Goal: Task Accomplishment & Management: Manage account settings

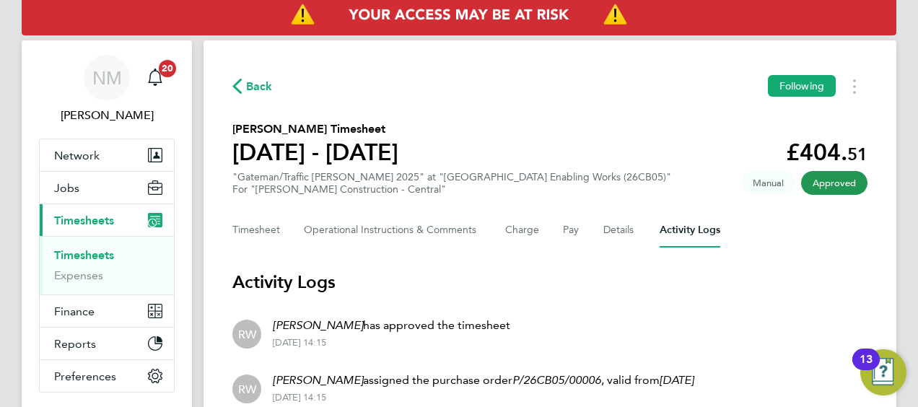
scroll to position [39, 0]
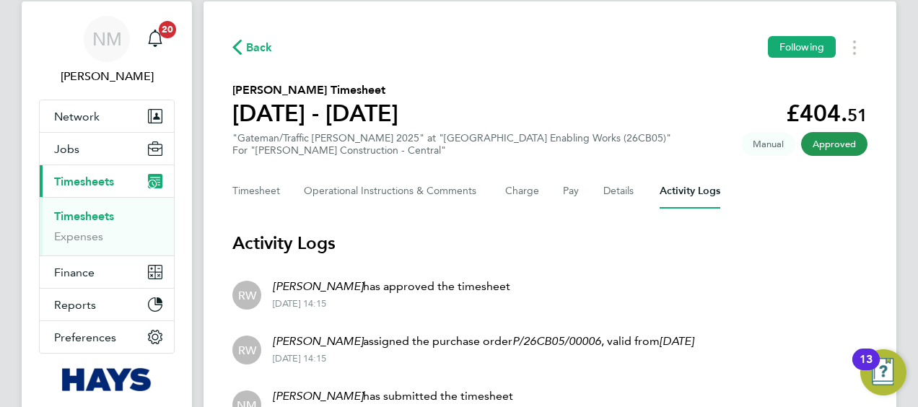
click at [252, 53] on span "Back" at bounding box center [259, 47] width 27 height 17
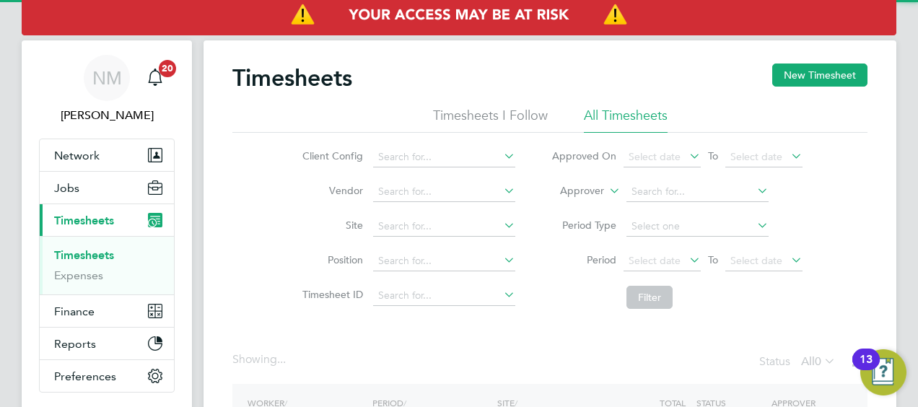
click at [580, 192] on label "Approver" at bounding box center [571, 191] width 65 height 14
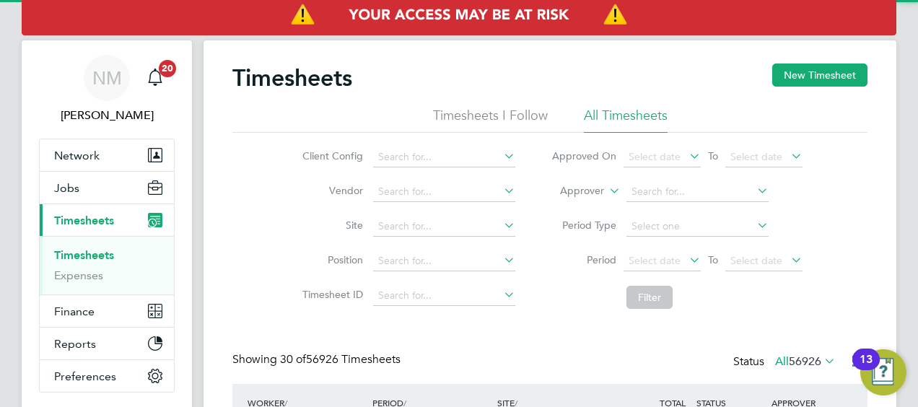
click at [576, 193] on label "Approver" at bounding box center [571, 191] width 65 height 14
click at [567, 204] on li "Worker" at bounding box center [569, 208] width 71 height 19
click at [639, 193] on input at bounding box center [698, 192] width 142 height 20
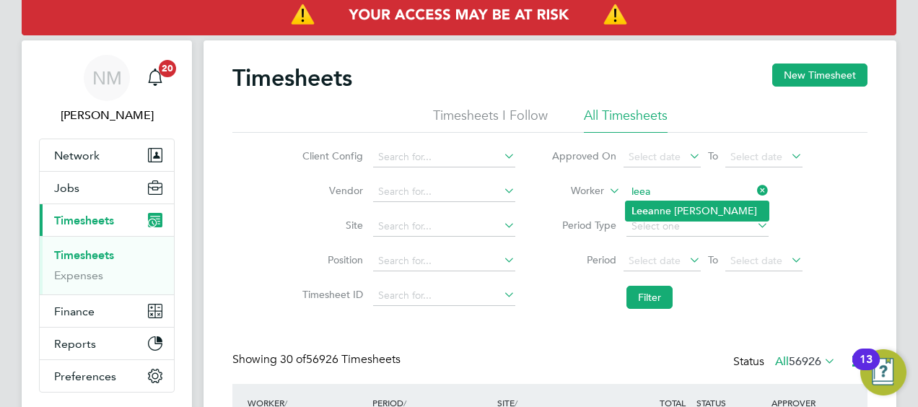
click at [654, 204] on li "[PERSON_NAME] nne [PERSON_NAME]" at bounding box center [697, 210] width 143 height 19
type input "[PERSON_NAME]"
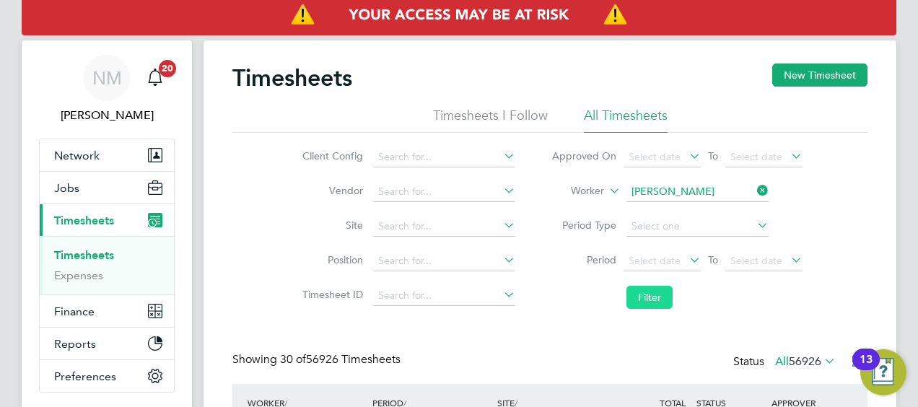
click at [645, 300] on button "Filter" at bounding box center [650, 297] width 46 height 23
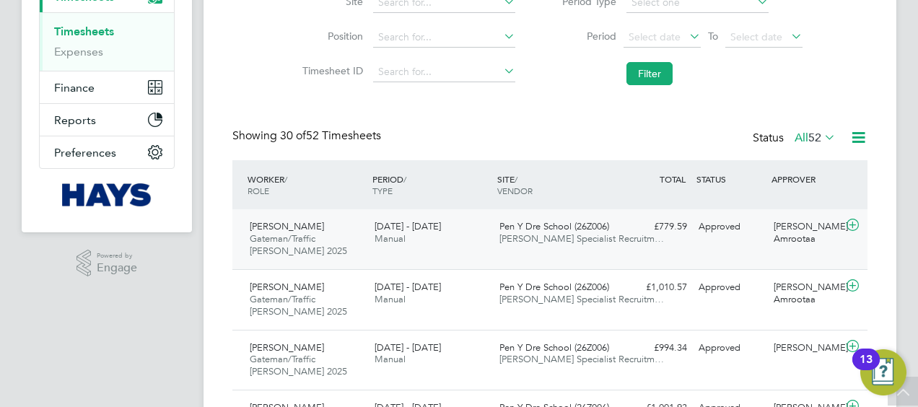
click at [599, 235] on span "[PERSON_NAME] Specialist Recruitm…" at bounding box center [582, 238] width 165 height 12
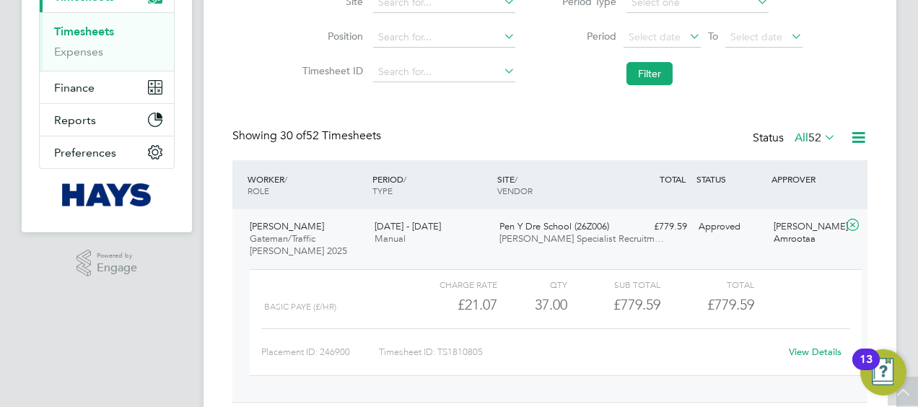
click at [808, 358] on div "View Details" at bounding box center [815, 352] width 71 height 23
click at [808, 354] on link "View Details" at bounding box center [815, 352] width 53 height 12
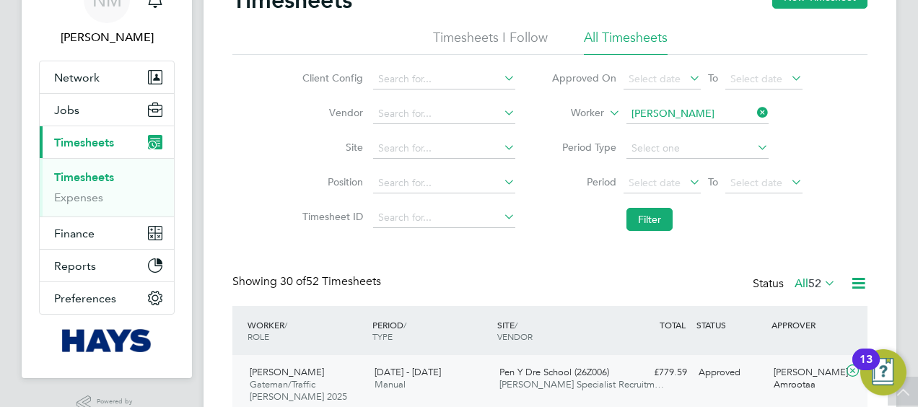
click at [754, 118] on icon at bounding box center [754, 113] width 0 height 20
click at [728, 117] on input at bounding box center [698, 114] width 142 height 20
click at [721, 132] on li "Keith Bowe n" at bounding box center [720, 132] width 188 height 19
type input "[PERSON_NAME]"
click at [669, 204] on li "Filter" at bounding box center [677, 220] width 287 height 38
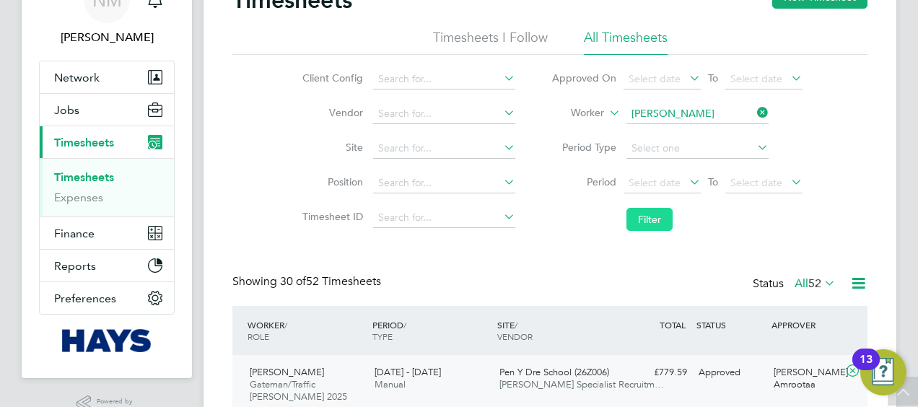
click at [659, 217] on button "Filter" at bounding box center [650, 219] width 46 height 23
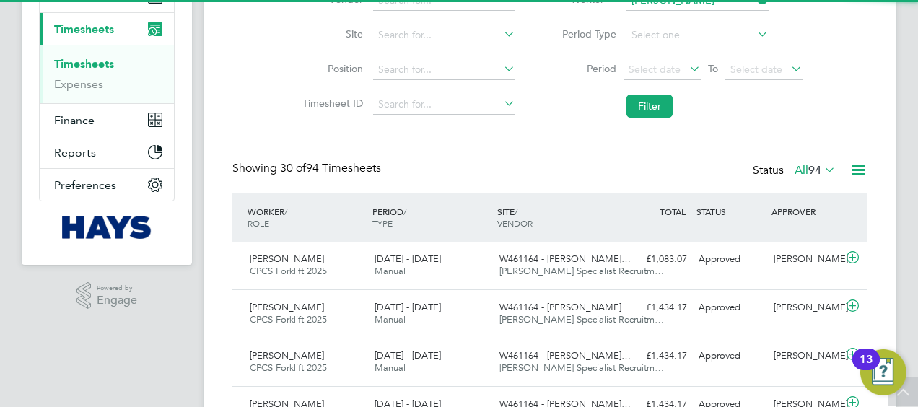
scroll to position [7, 7]
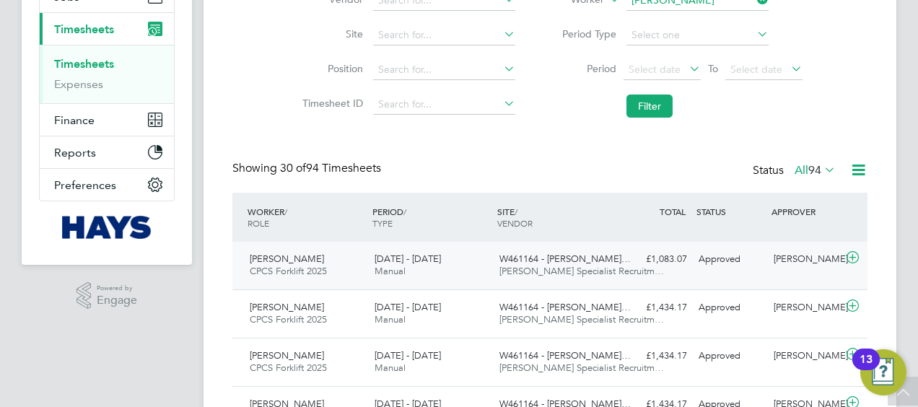
click at [613, 248] on div "W461164 - Slade Lane… Hays Specialist Recruitm…" at bounding box center [556, 266] width 125 height 36
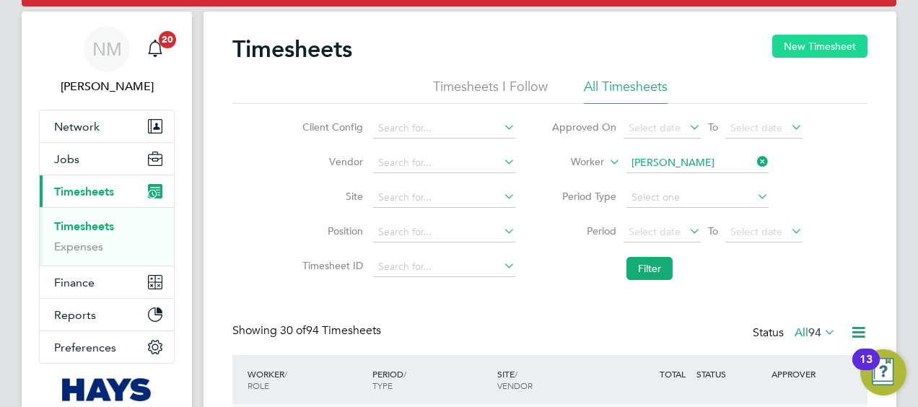
click at [820, 51] on button "New Timesheet" at bounding box center [820, 46] width 95 height 23
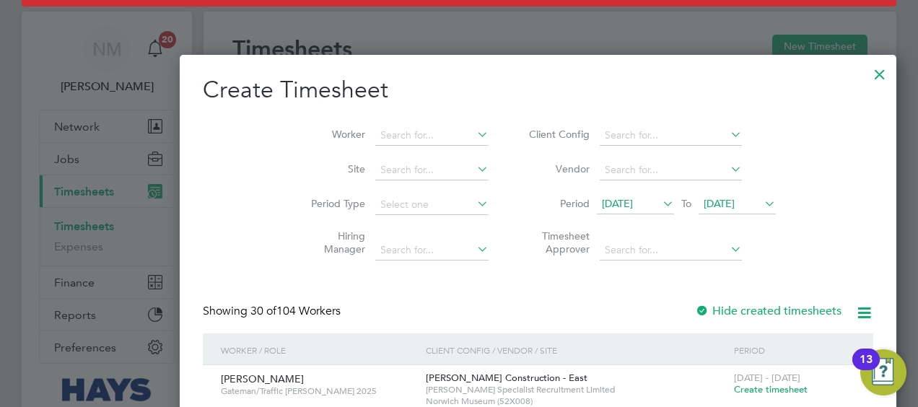
click at [602, 205] on span "18 Aug 2025" at bounding box center [617, 203] width 31 height 13
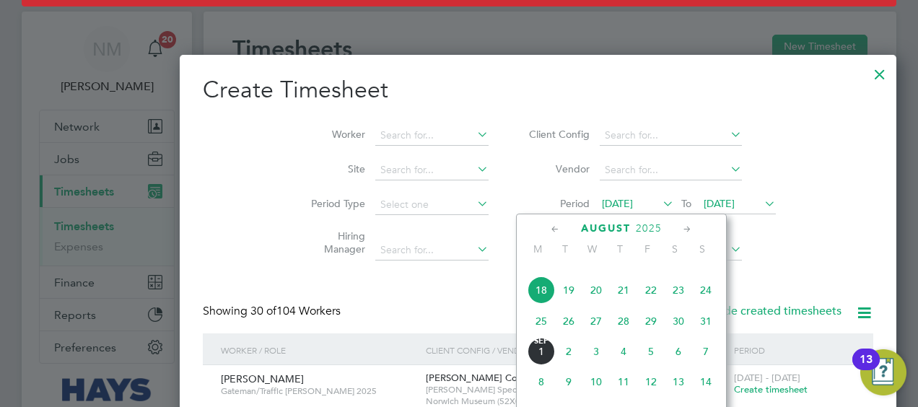
click at [679, 297] on span "23" at bounding box center [678, 290] width 27 height 27
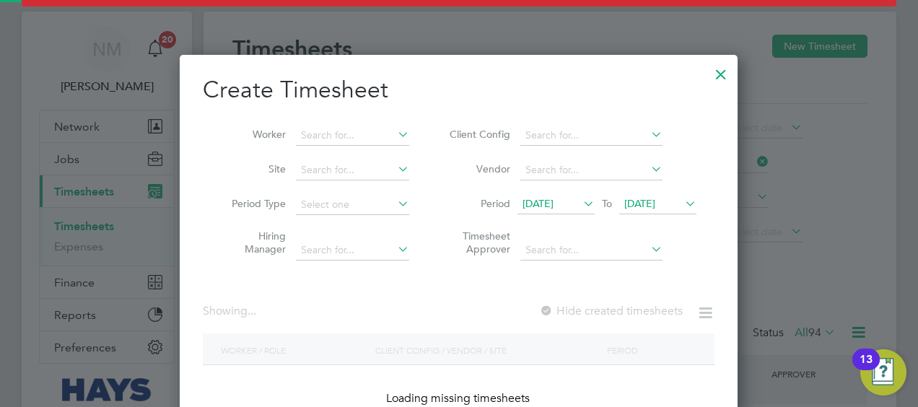
click at [656, 209] on span "25 Aug 2025" at bounding box center [657, 204] width 77 height 19
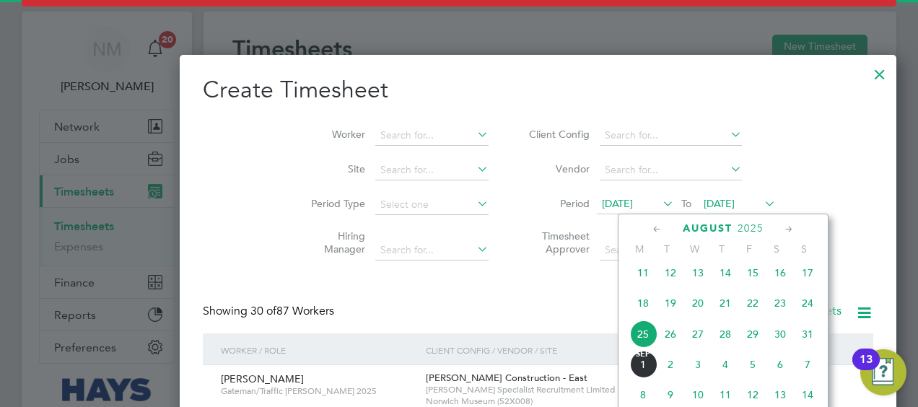
click at [754, 339] on span "29" at bounding box center [752, 334] width 27 height 27
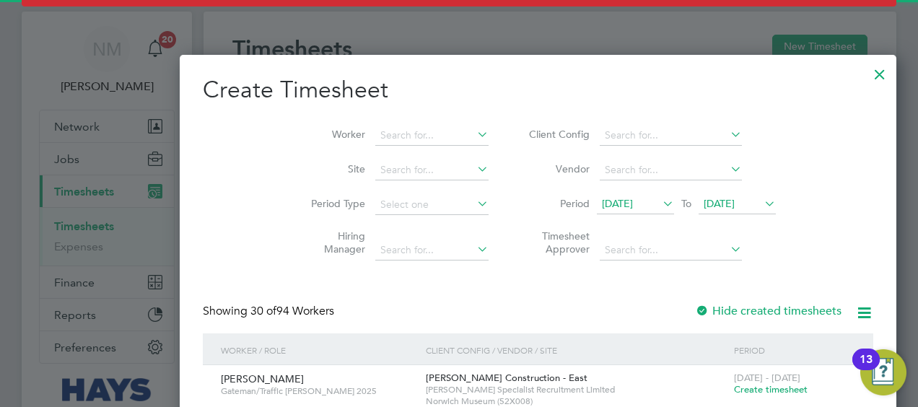
click at [328, 123] on li "Worker" at bounding box center [394, 135] width 225 height 35
click at [375, 132] on input at bounding box center [431, 136] width 113 height 20
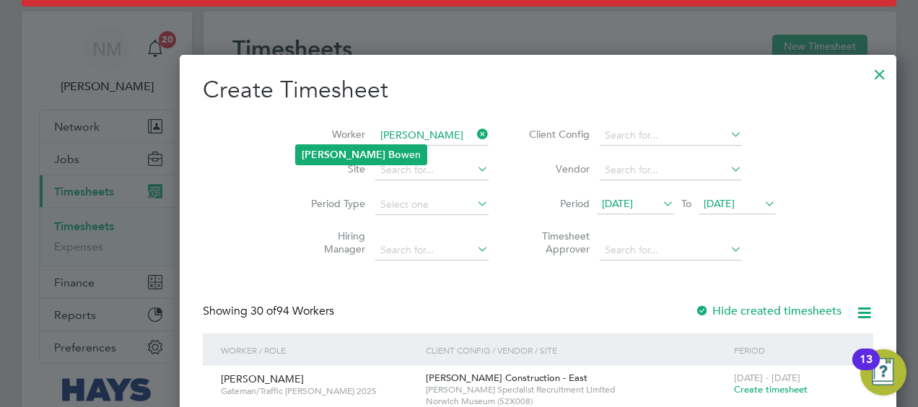
click at [335, 145] on li "Keith Bo wen" at bounding box center [361, 154] width 131 height 19
type input "[PERSON_NAME]"
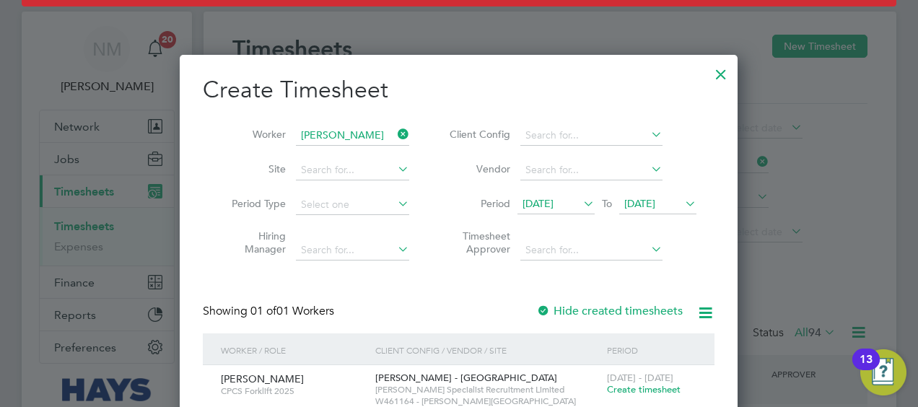
click at [622, 387] on span "Create timesheet" at bounding box center [644, 389] width 74 height 12
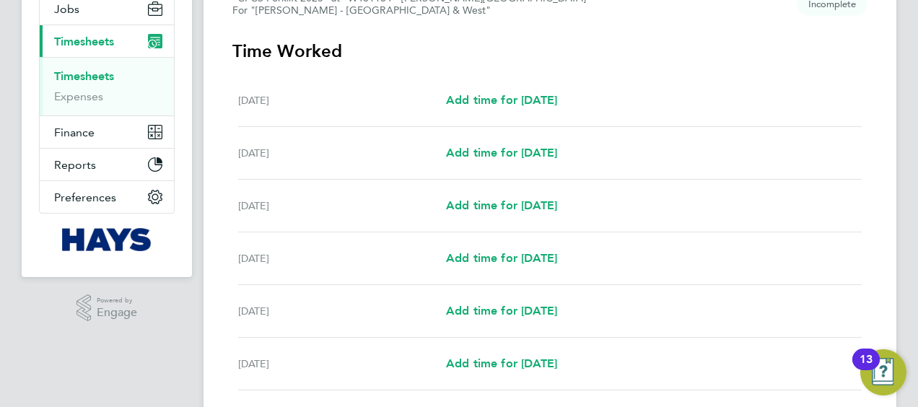
click at [500, 215] on div "Mon 25 Aug Add time for Mon 25 Aug Add time for Mon 25 Aug" at bounding box center [550, 206] width 624 height 53
click at [501, 212] on link "Add time for Mon 25 Aug" at bounding box center [501, 205] width 111 height 17
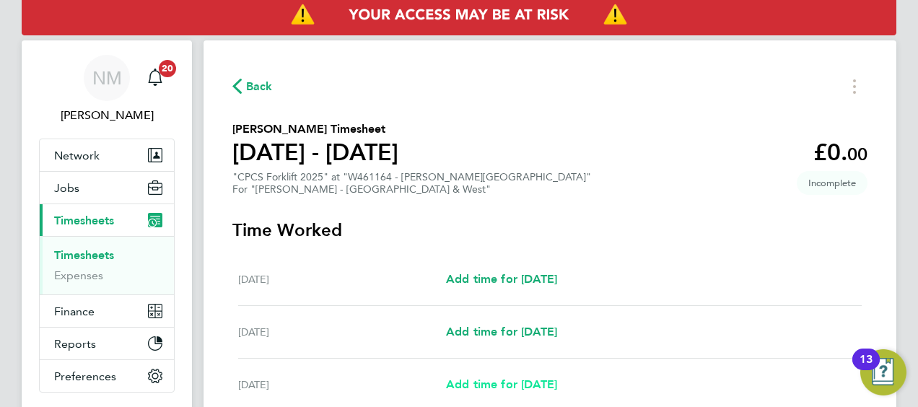
select select "30"
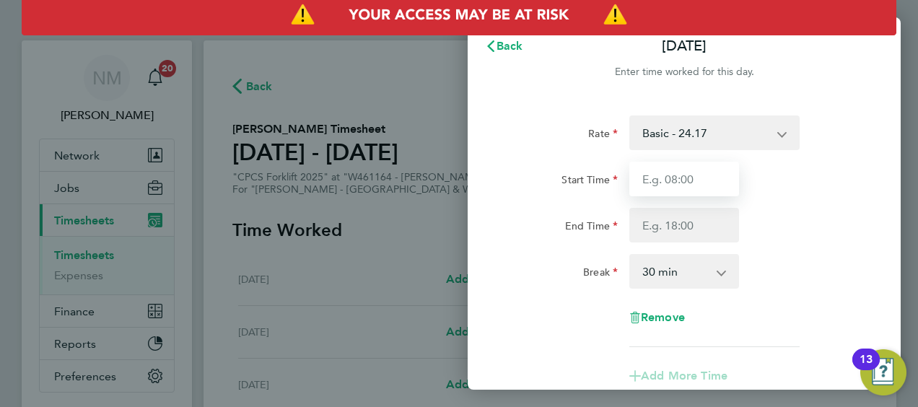
click at [693, 188] on input "Start Time" at bounding box center [685, 179] width 110 height 35
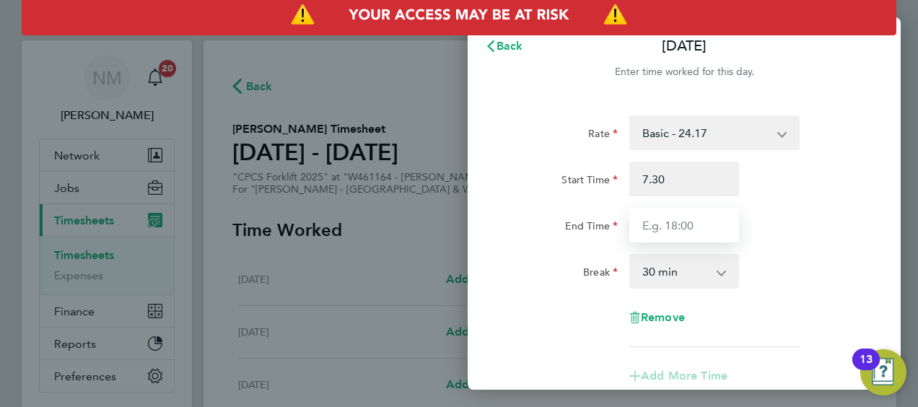
type input "07:30"
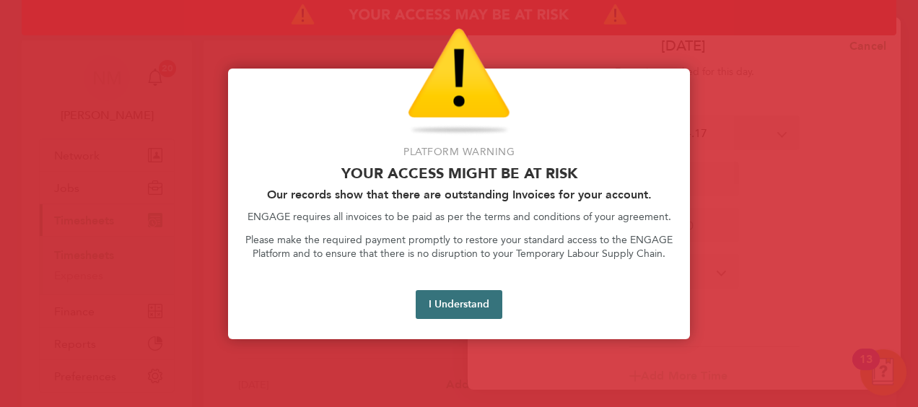
click at [463, 305] on button "I Understand" at bounding box center [459, 304] width 87 height 29
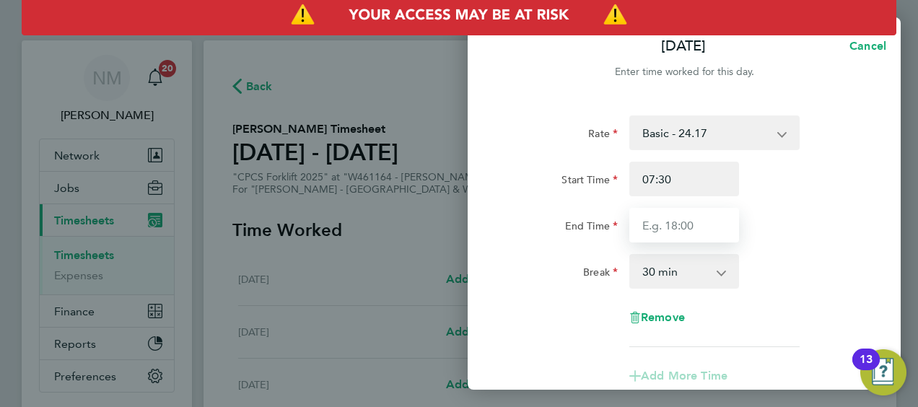
click at [679, 227] on input "End Time" at bounding box center [685, 225] width 110 height 35
click at [866, 43] on span "Cancel" at bounding box center [865, 46] width 41 height 14
select select "30"
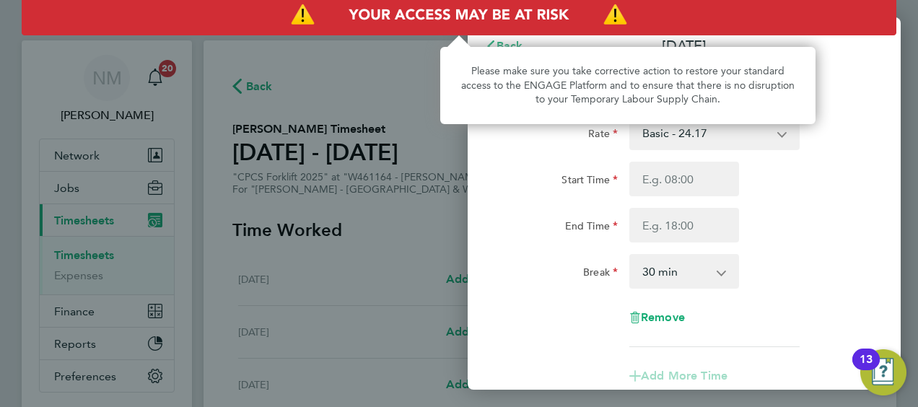
click at [530, 52] on div "Please make sure you take corrective action to restore your standard access to …" at bounding box center [627, 85] width 375 height 77
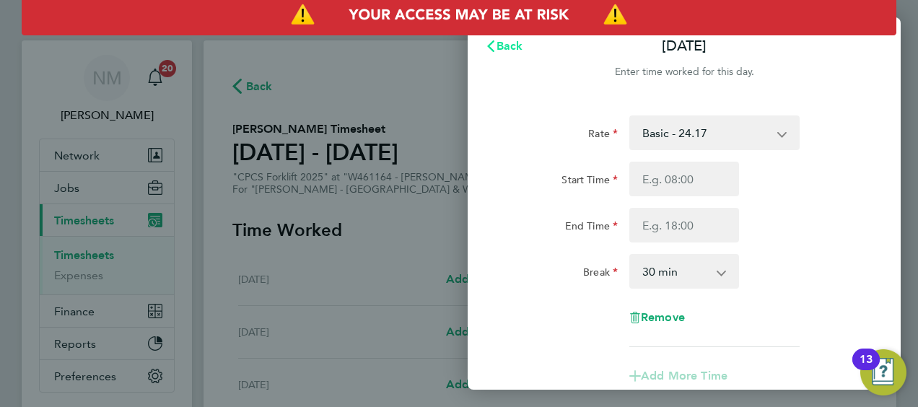
click at [509, 58] on button "Back" at bounding box center [504, 46] width 67 height 29
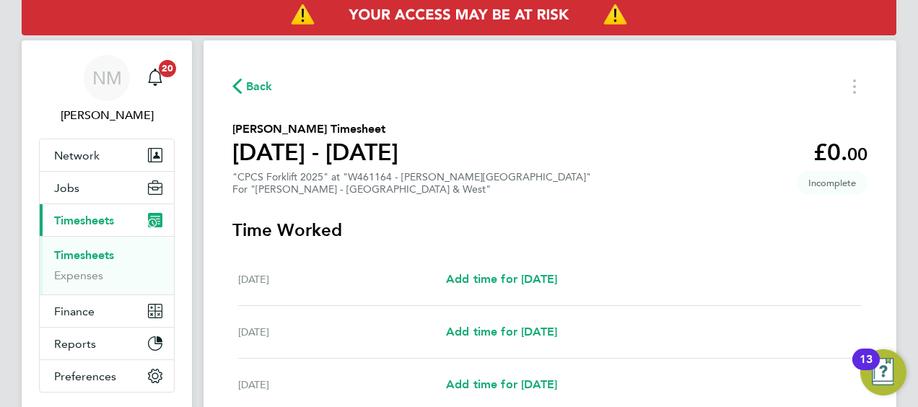
click at [242, 104] on div "Back Keith Bowen's Timesheet 23 - 29 Aug 2025 £0. 00 "CPCS Forklift 2025" at "W…" at bounding box center [550, 383] width 693 height 686
click at [243, 104] on div "Back Keith Bowen's Timesheet 23 - 29 Aug 2025 £0. 00 "CPCS Forklift 2025" at "W…" at bounding box center [550, 383] width 693 height 686
click at [243, 101] on div "Back Keith Bowen's Timesheet 23 - 29 Aug 2025 £0. 00 "CPCS Forklift 2025" at "W…" at bounding box center [550, 383] width 693 height 686
click at [244, 99] on div "Back Keith Bowen's Timesheet 23 - 29 Aug 2025 £0. 00 "CPCS Forklift 2025" at "W…" at bounding box center [550, 383] width 693 height 686
click at [245, 94] on button "Back" at bounding box center [252, 86] width 40 height 18
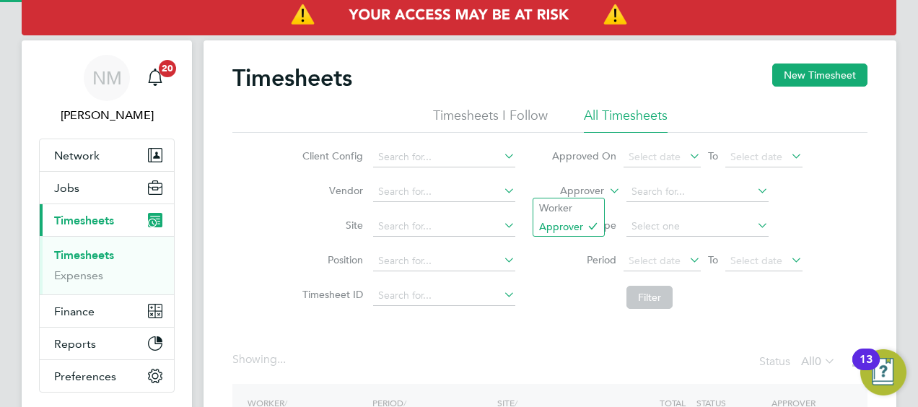
click at [573, 189] on label "Approver" at bounding box center [571, 191] width 65 height 14
click at [567, 201] on li "Worker" at bounding box center [569, 208] width 71 height 19
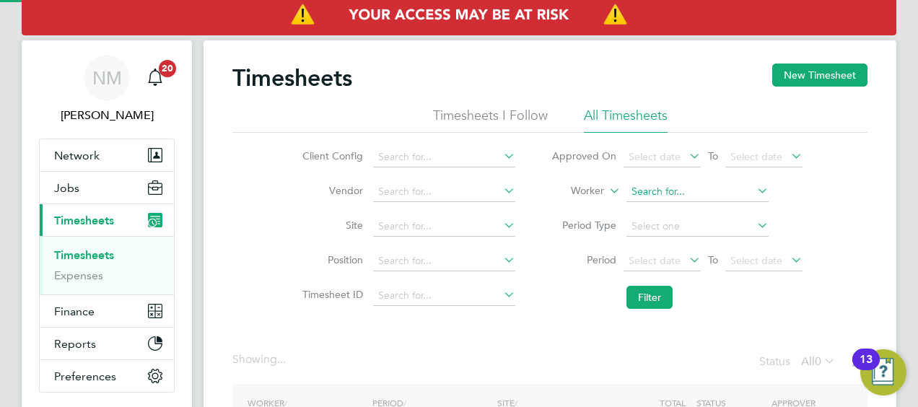
click at [664, 191] on input at bounding box center [698, 192] width 142 height 20
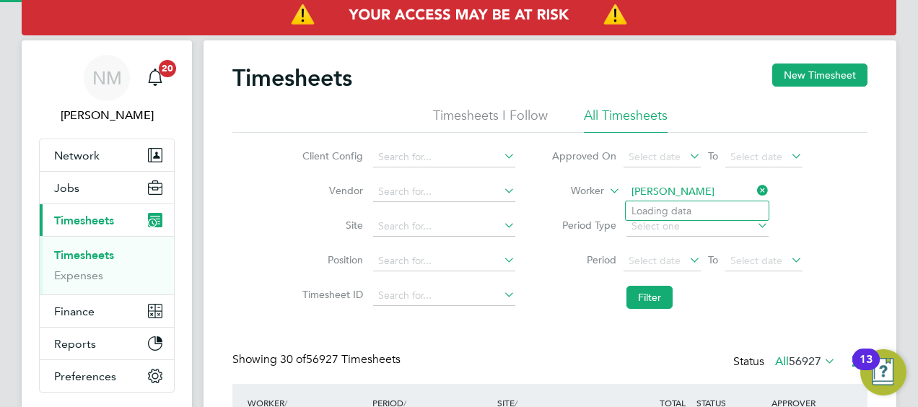
scroll to position [36, 125]
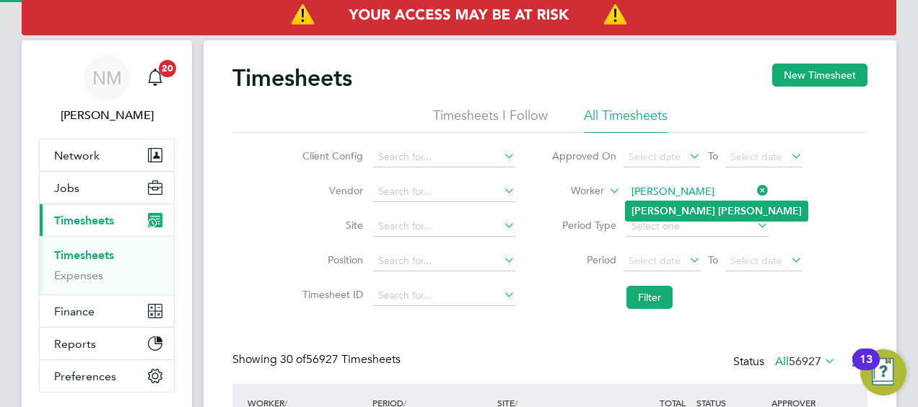
click at [718, 209] on b "Bowen" at bounding box center [760, 211] width 84 height 12
type input "[PERSON_NAME]"
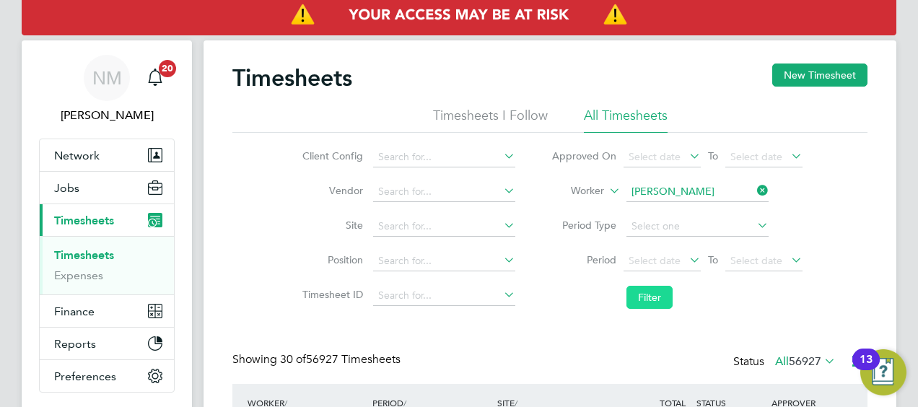
click at [658, 301] on button "Filter" at bounding box center [650, 297] width 46 height 23
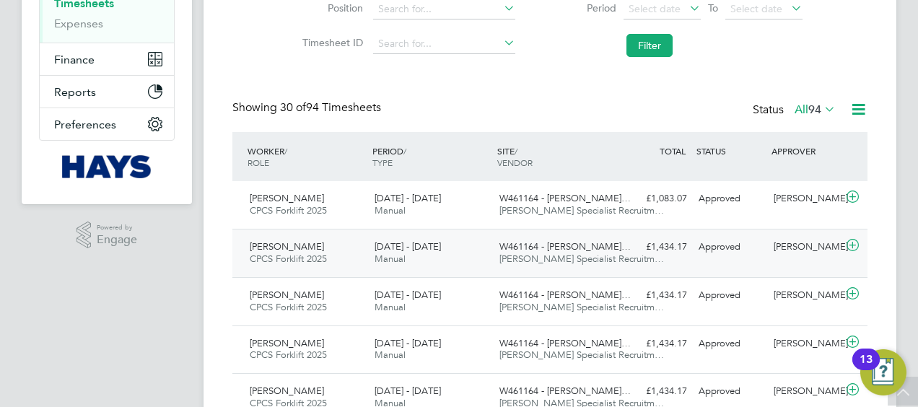
click at [567, 244] on span "W461164 - [PERSON_NAME]…" at bounding box center [565, 246] width 131 height 12
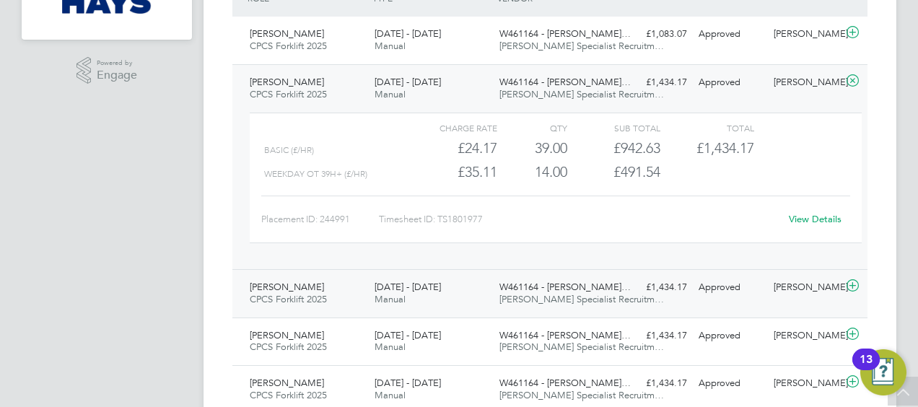
click at [462, 300] on div "2 - 8 Aug 2025 Manual" at bounding box center [431, 294] width 125 height 36
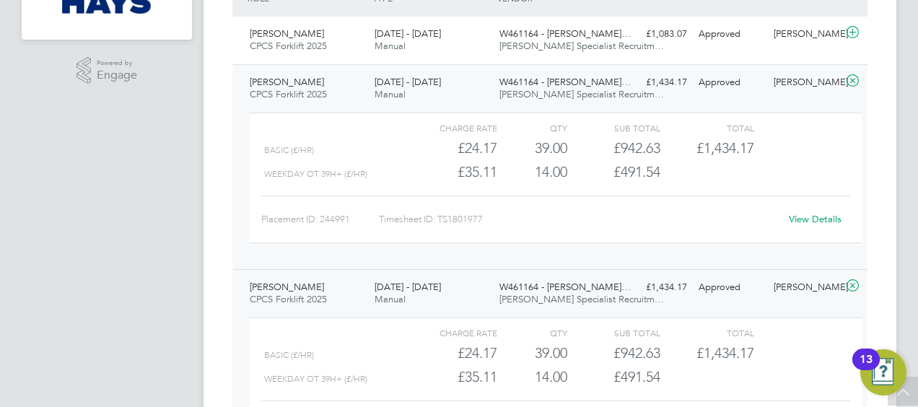
scroll to position [325, 0]
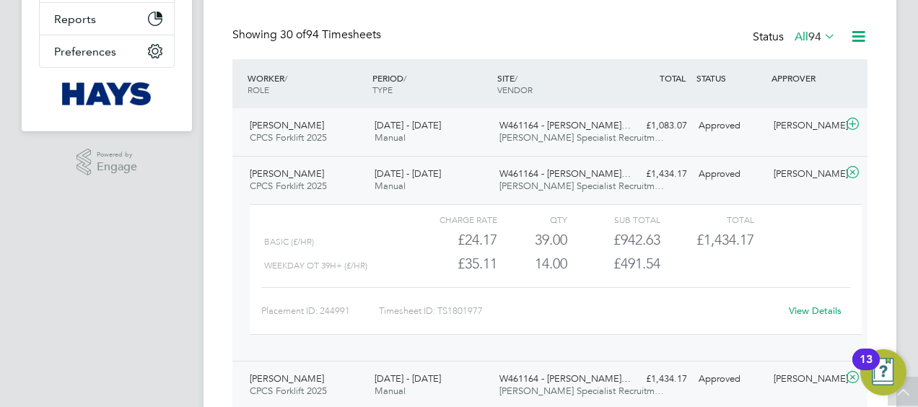
click at [457, 133] on div "16 - 22 Aug 2025 Manual" at bounding box center [431, 132] width 125 height 36
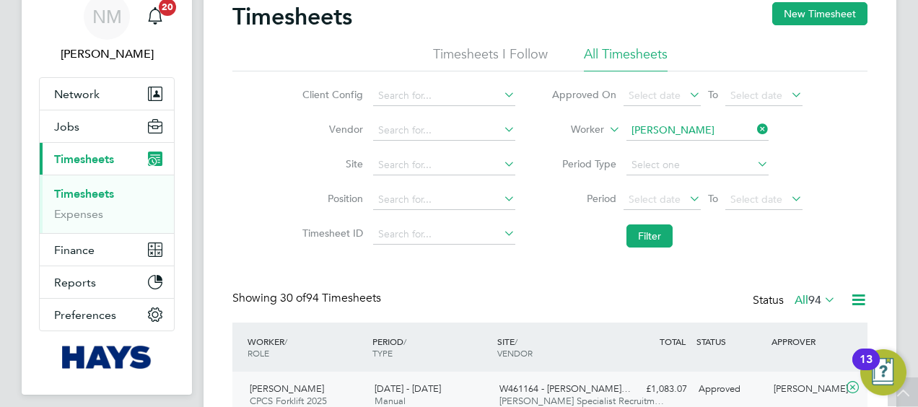
scroll to position [0, 0]
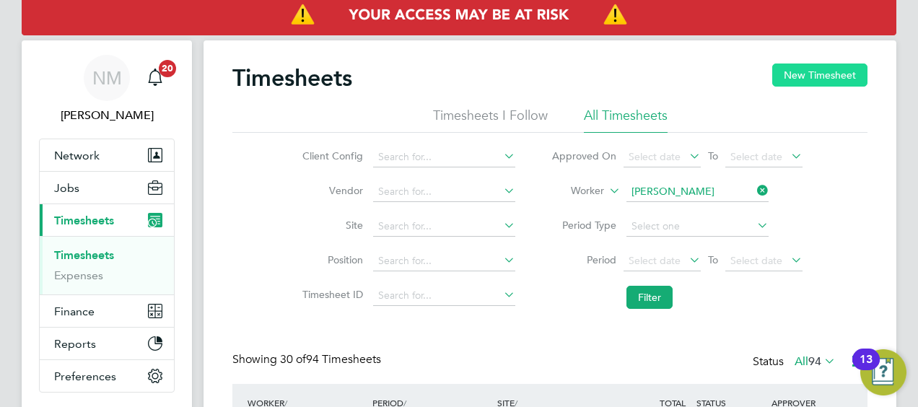
click at [819, 75] on button "New Timesheet" at bounding box center [820, 75] width 95 height 23
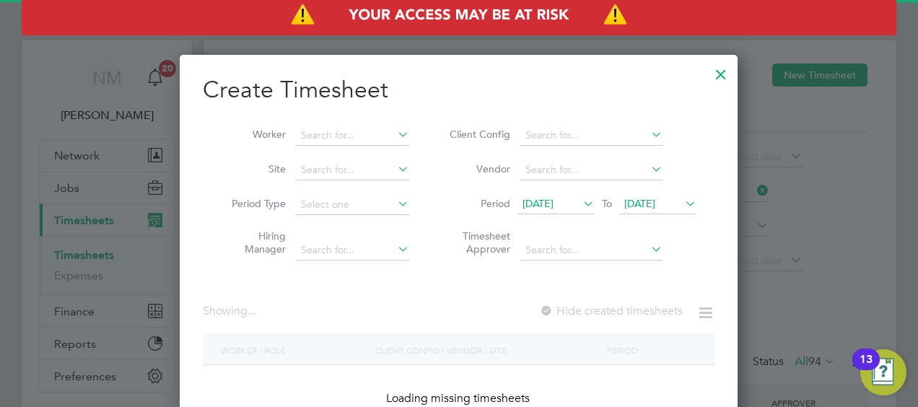
scroll to position [2512, 559]
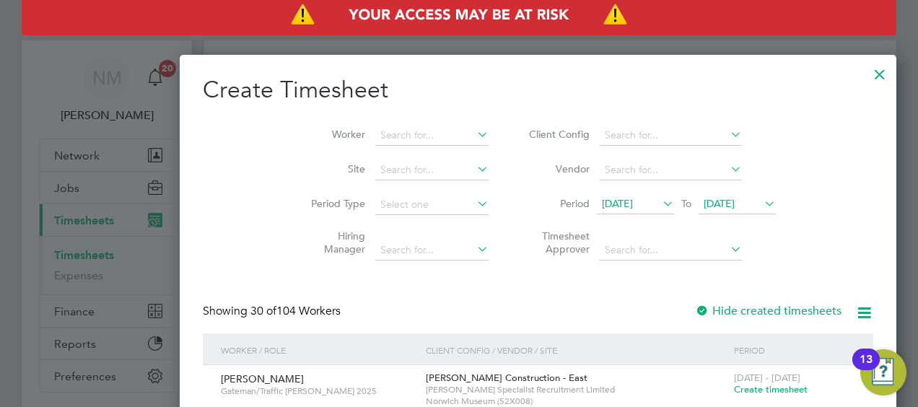
click at [602, 197] on span "18 Aug 2025" at bounding box center [617, 203] width 31 height 13
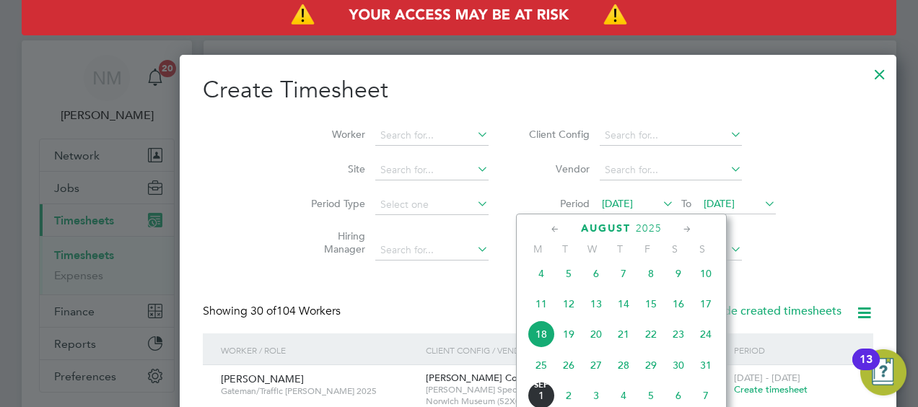
scroll to position [547, 0]
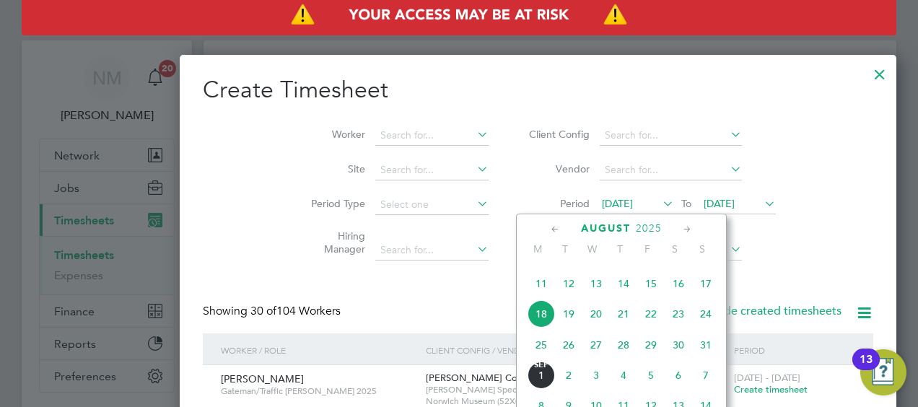
click at [867, 71] on div at bounding box center [880, 71] width 26 height 26
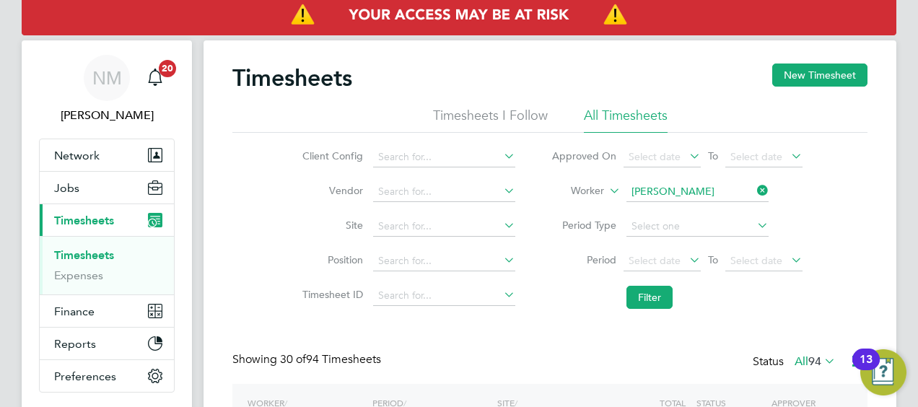
click at [867, 73] on div at bounding box center [880, 71] width 26 height 26
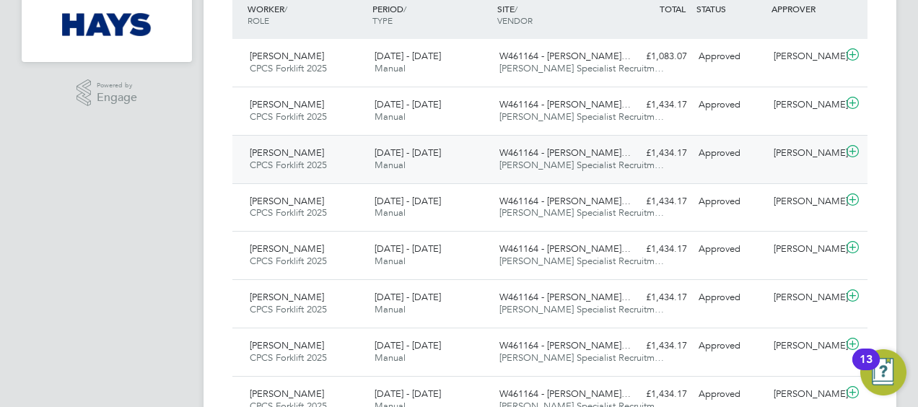
scroll to position [7, 7]
click at [523, 65] on span "[PERSON_NAME] Specialist Recruitm…" at bounding box center [582, 68] width 165 height 12
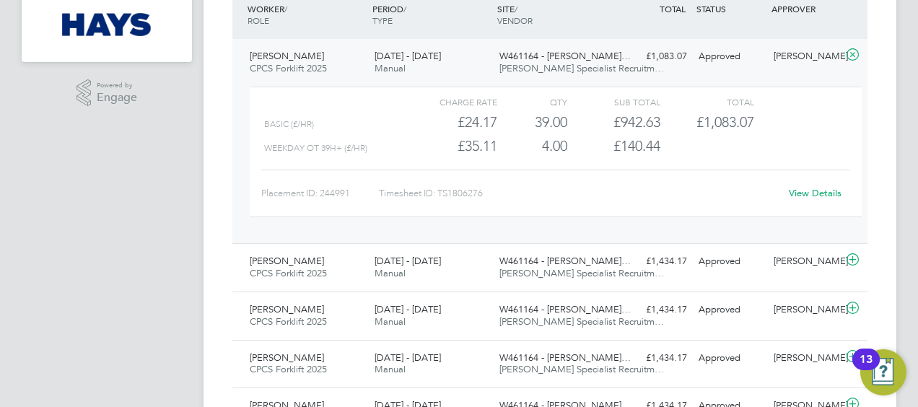
click at [801, 196] on link "View Details" at bounding box center [815, 193] width 53 height 12
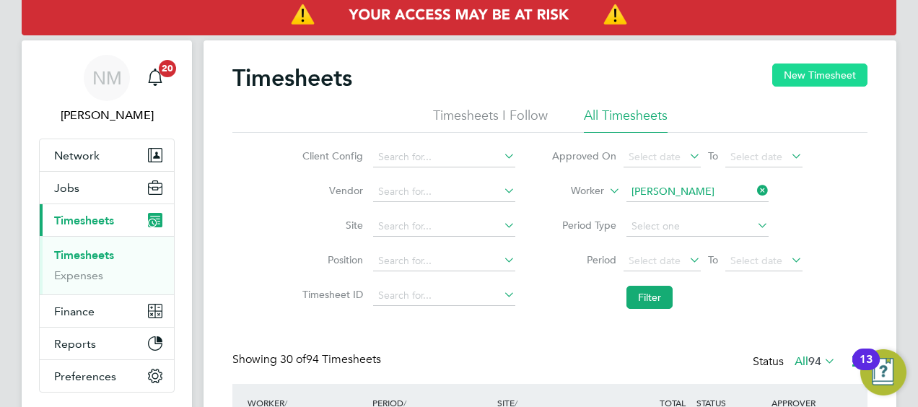
click at [842, 71] on button "New Timesheet" at bounding box center [820, 75] width 95 height 23
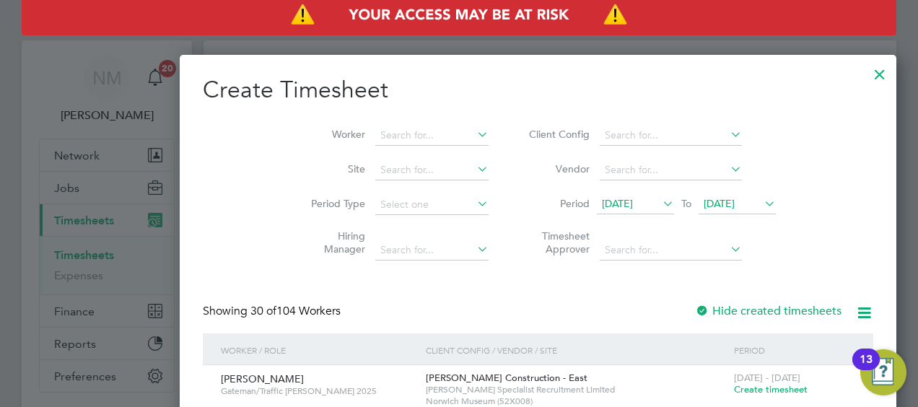
click at [597, 212] on span "18 Aug 2025" at bounding box center [635, 204] width 77 height 19
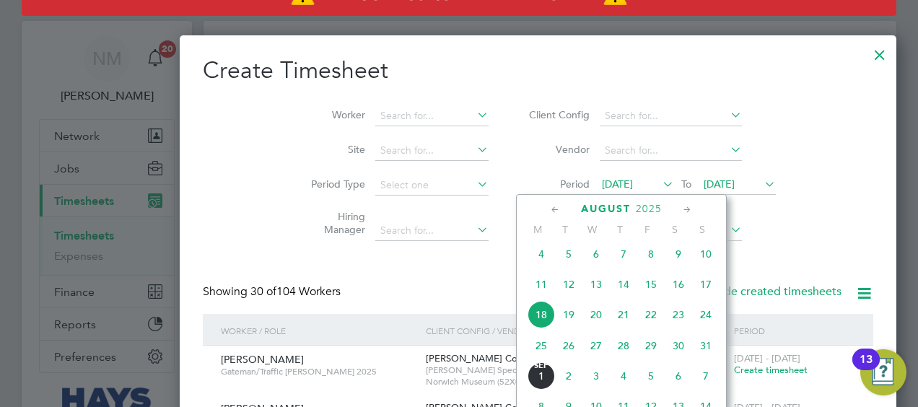
click at [674, 328] on span "23" at bounding box center [678, 314] width 27 height 27
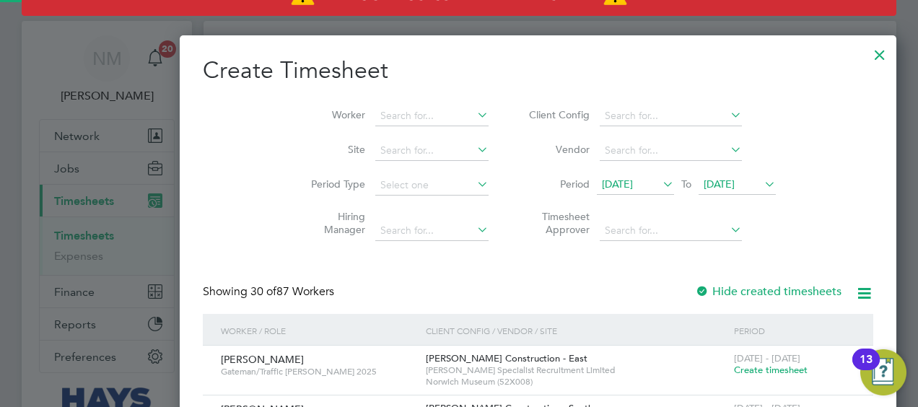
click at [704, 178] on span "25 Aug 2025" at bounding box center [719, 184] width 31 height 13
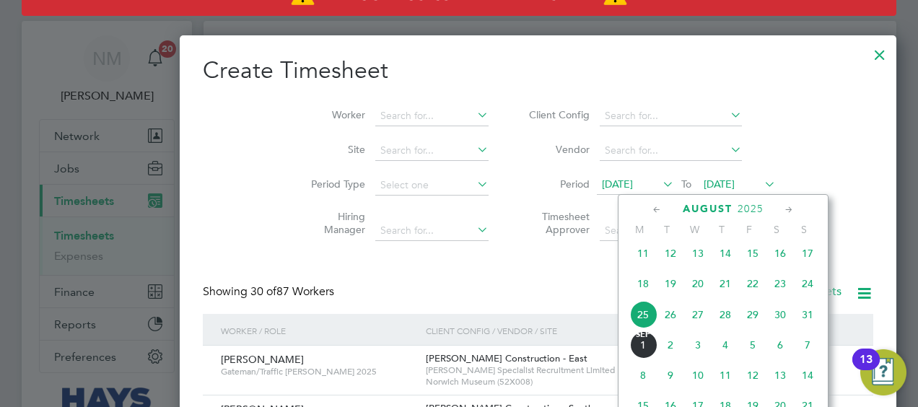
click at [749, 326] on span "29" at bounding box center [752, 314] width 27 height 27
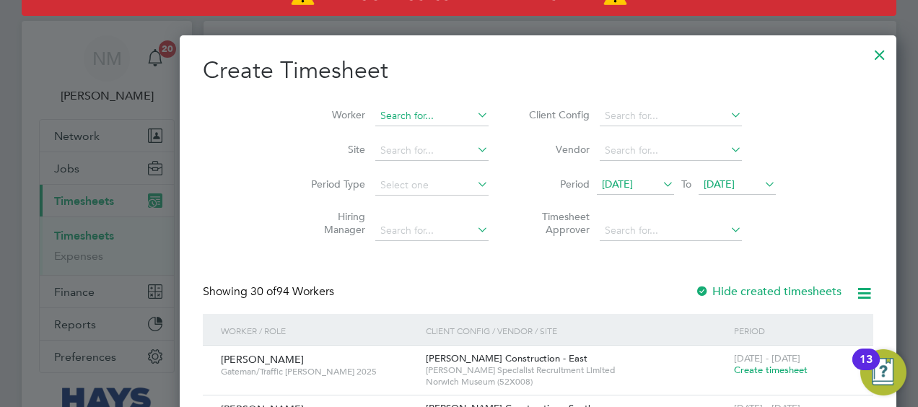
click at [375, 113] on input at bounding box center [431, 116] width 113 height 20
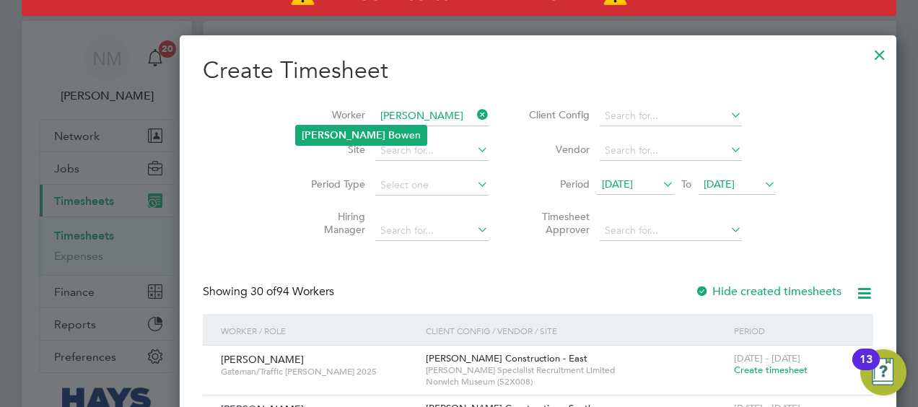
click at [360, 133] on li "Keith Bo wen" at bounding box center [361, 135] width 131 height 19
type input "[PERSON_NAME]"
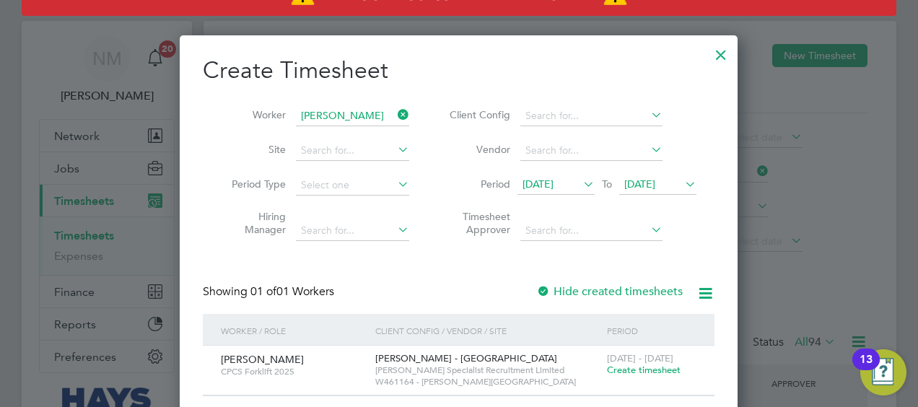
scroll to position [45, 0]
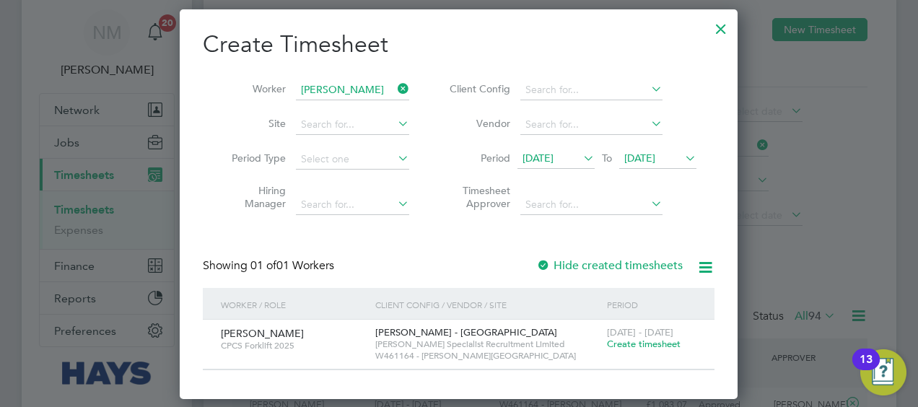
click at [643, 341] on span "Create timesheet" at bounding box center [644, 344] width 74 height 12
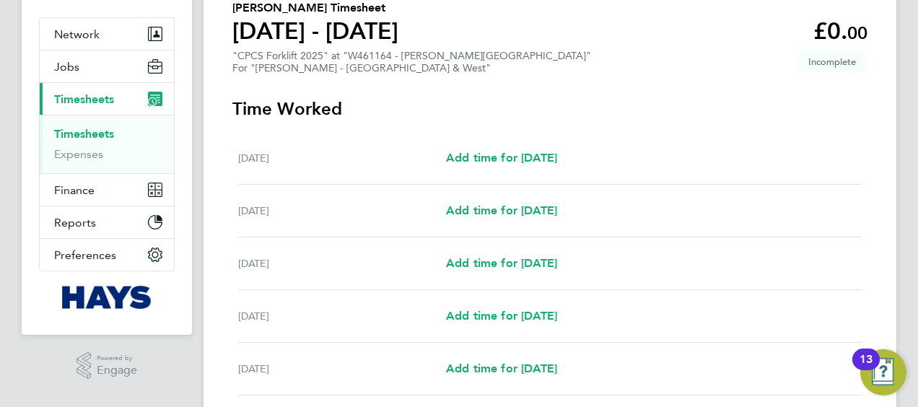
scroll to position [122, 0]
click at [514, 264] on span "Add time for Mon 25 Aug" at bounding box center [501, 263] width 111 height 14
select select "30"
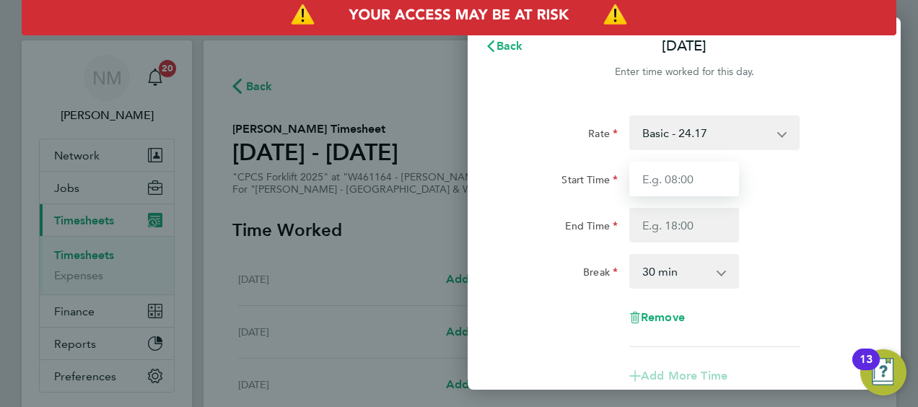
click at [674, 166] on input "Start Time" at bounding box center [685, 179] width 110 height 35
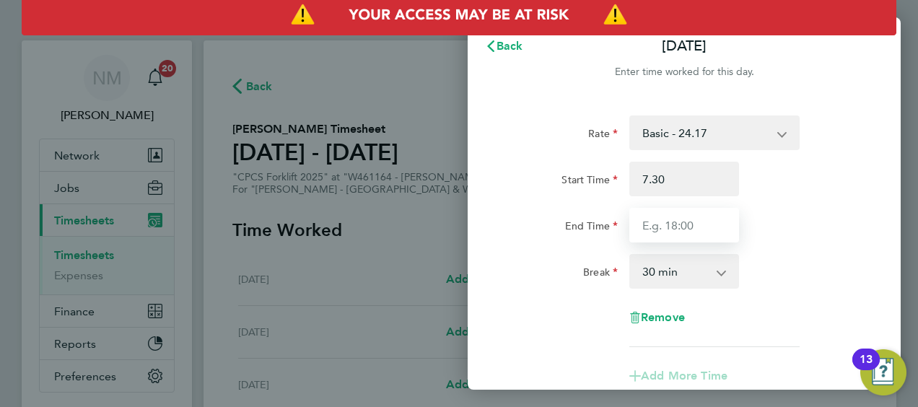
type input "07:30"
click at [684, 234] on input "End Time" at bounding box center [685, 225] width 110 height 35
type input "18:30"
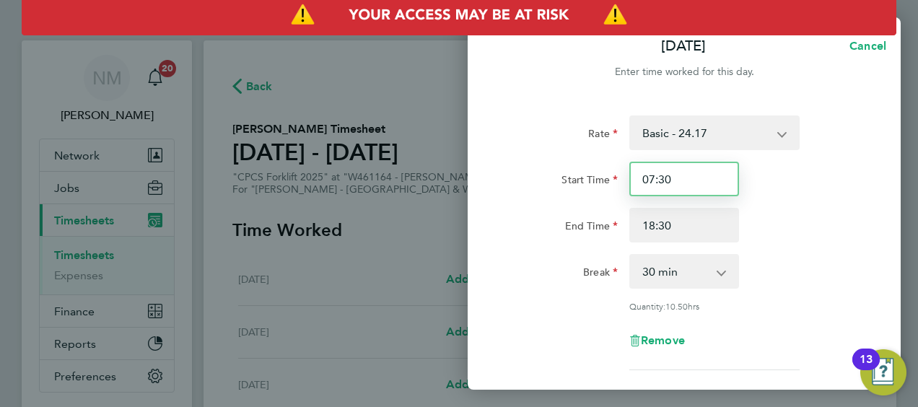
click at [708, 184] on input "07:30" at bounding box center [685, 179] width 110 height 35
type input "07:00"
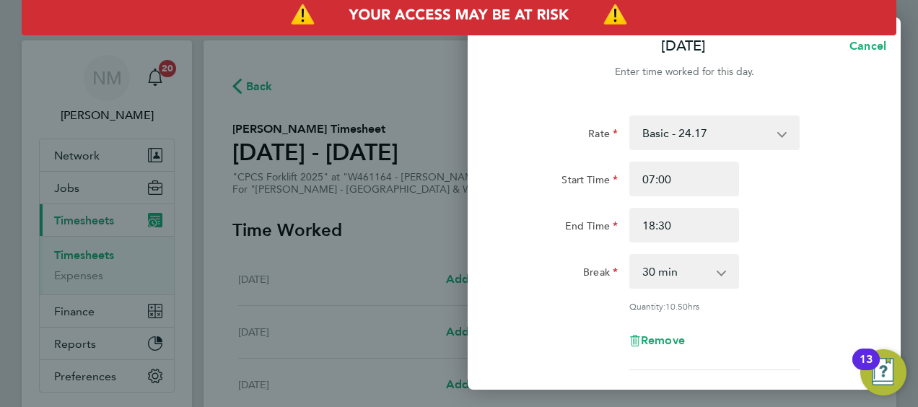
click at [882, 256] on div "Rate Basic - 24.17 Weekday OT 39h+ - 35.11 Sat first 4h - 35.11 Sat after 4h - …" at bounding box center [684, 320] width 433 height 445
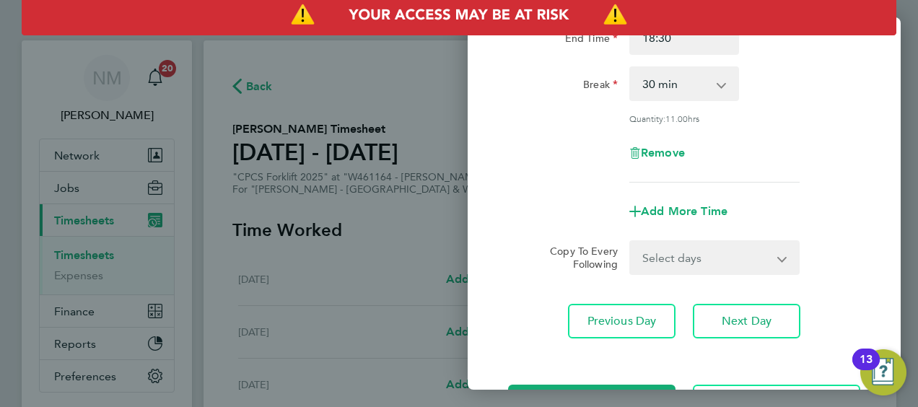
scroll to position [188, 0]
click at [666, 241] on select "Select days Day Tuesday Wednesday Thursday Friday" at bounding box center [707, 257] width 152 height 32
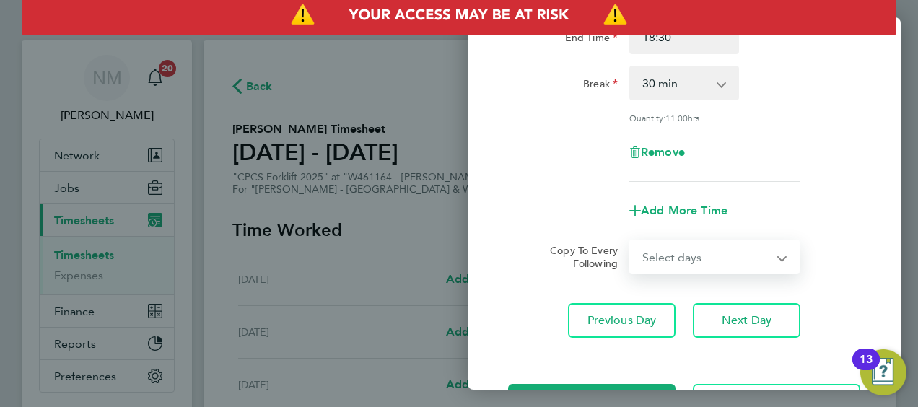
select select "WED"
click at [631, 241] on select "Select days Day Tuesday Wednesday Thursday Friday" at bounding box center [707, 257] width 152 height 32
select select "2025-08-29"
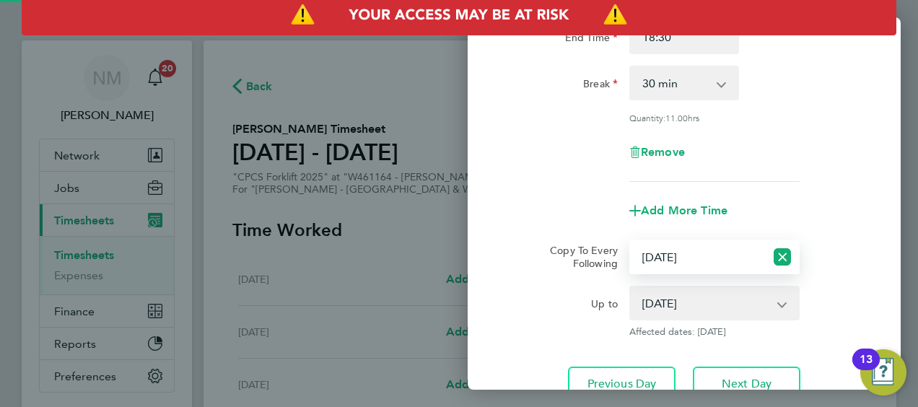
scroll to position [308, 0]
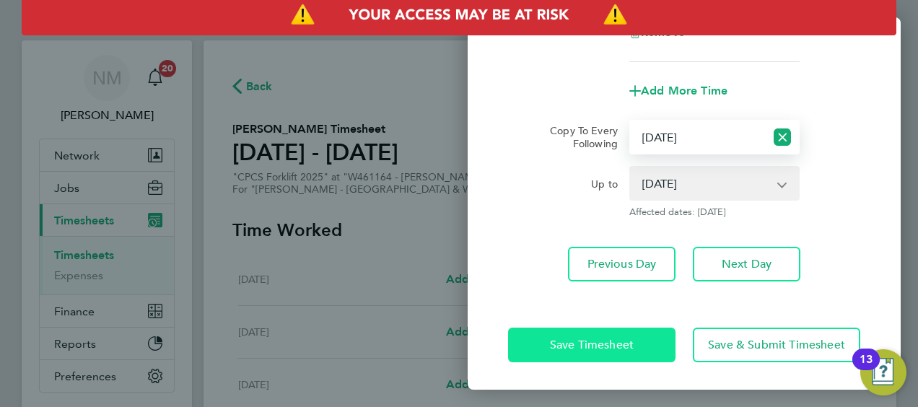
click at [563, 328] on button "Save Timesheet" at bounding box center [591, 345] width 167 height 35
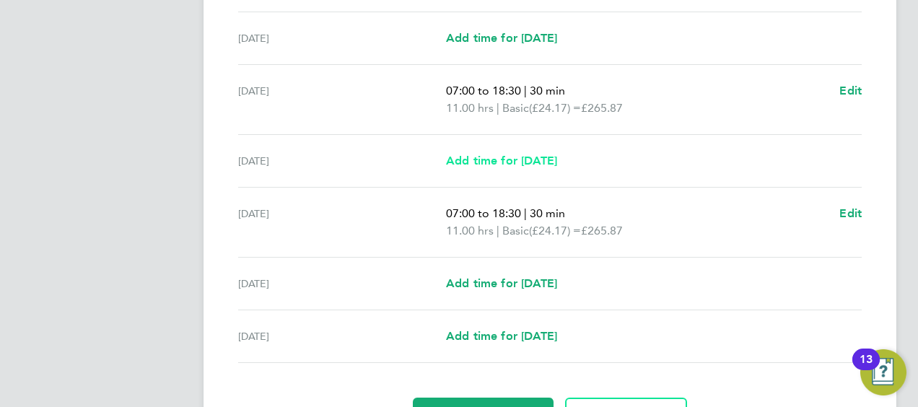
scroll to position [469, 0]
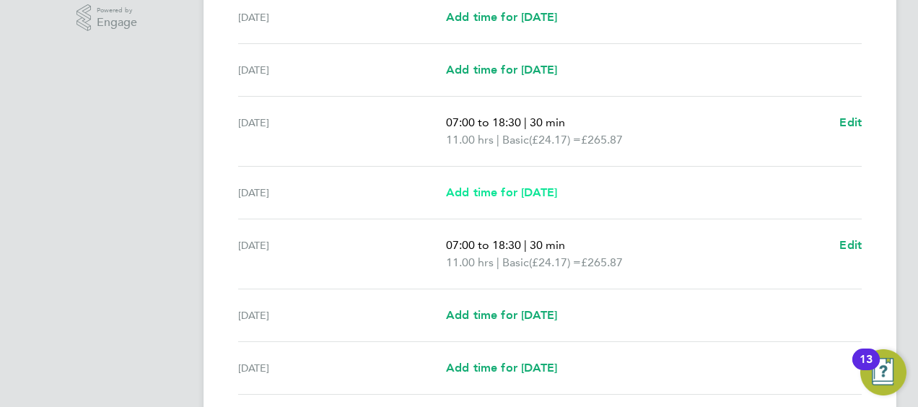
click at [529, 188] on span "Add time for Tue 26 Aug" at bounding box center [501, 193] width 111 height 14
select select "30"
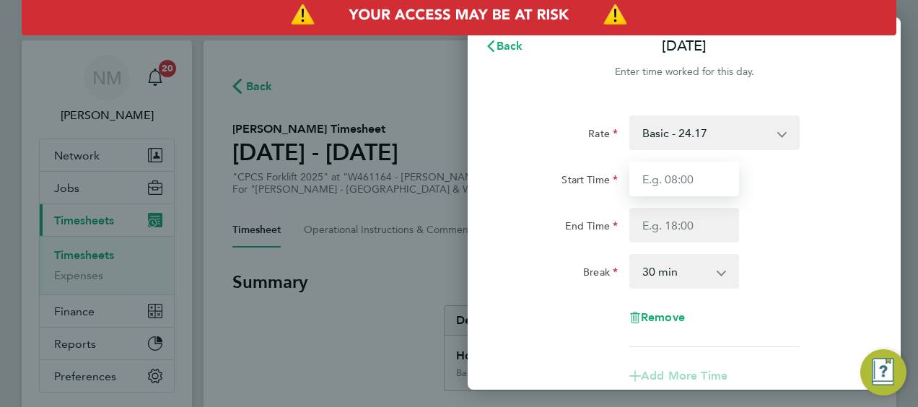
click at [684, 173] on input "Start Time" at bounding box center [685, 179] width 110 height 35
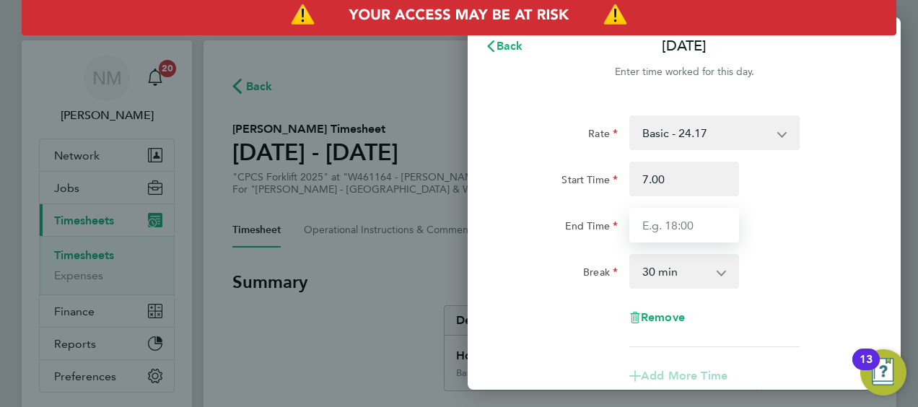
type input "07:00"
type input "18:30"
click at [837, 251] on div "Rate Basic - 24.17 Weekday OT 39h+ - 35.11 Sat first 4h - 35.11 Sat after 4h - …" at bounding box center [684, 232] width 352 height 232
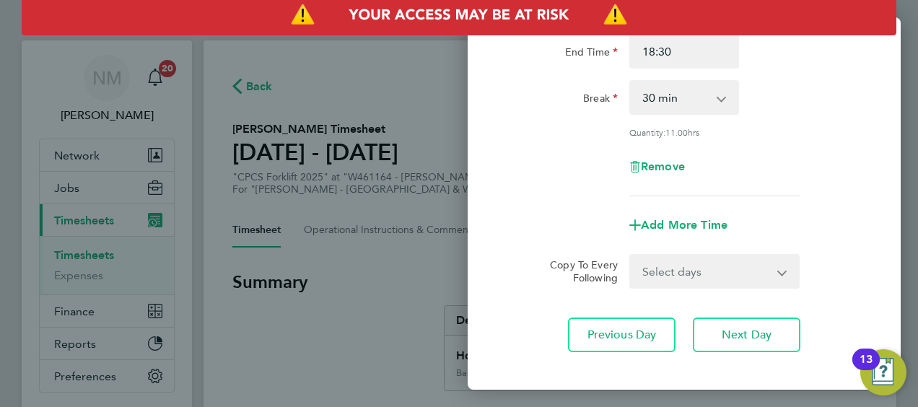
scroll to position [245, 0]
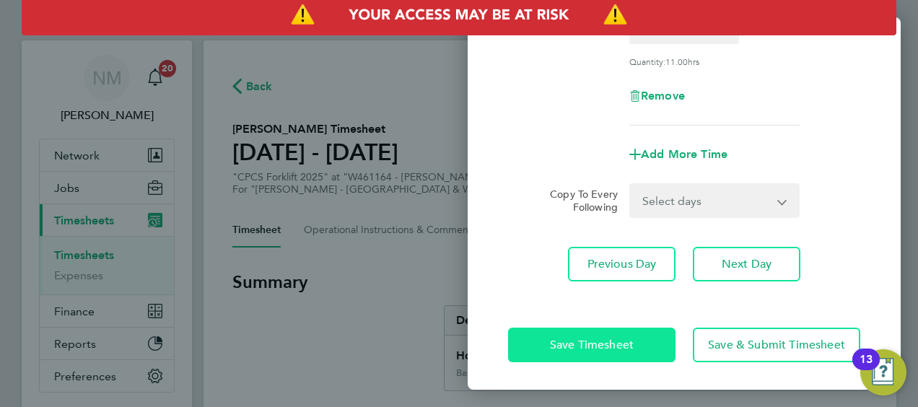
click at [599, 348] on span "Save Timesheet" at bounding box center [592, 345] width 84 height 14
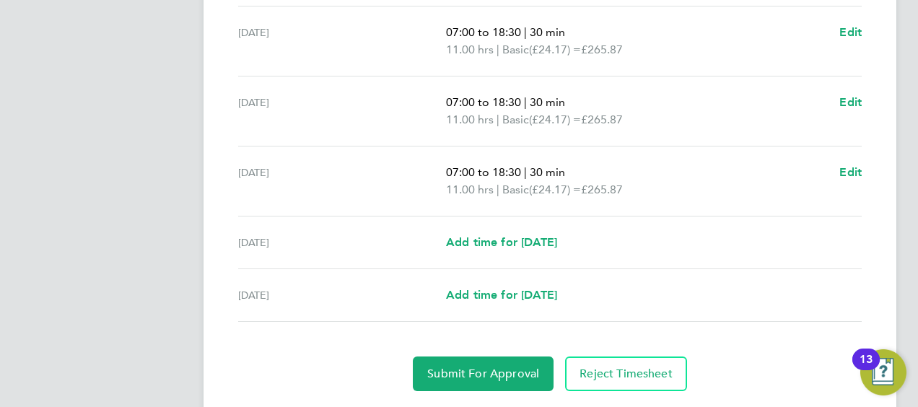
scroll to position [565, 0]
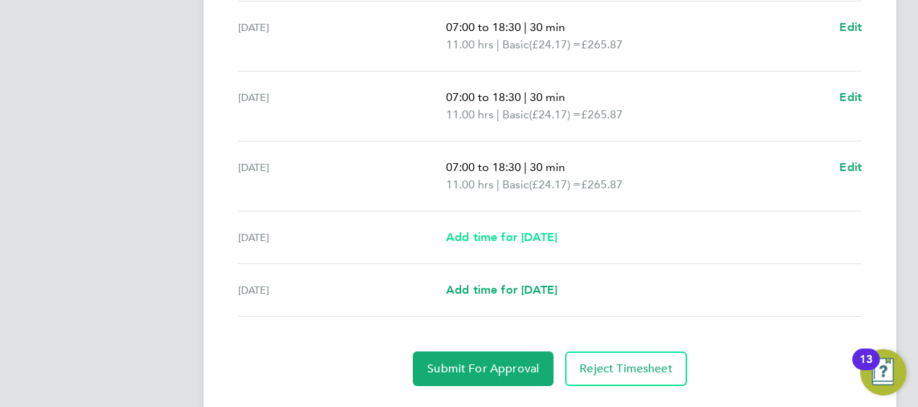
click at [543, 236] on span "Add time for Thu 28 Aug" at bounding box center [501, 237] width 111 height 14
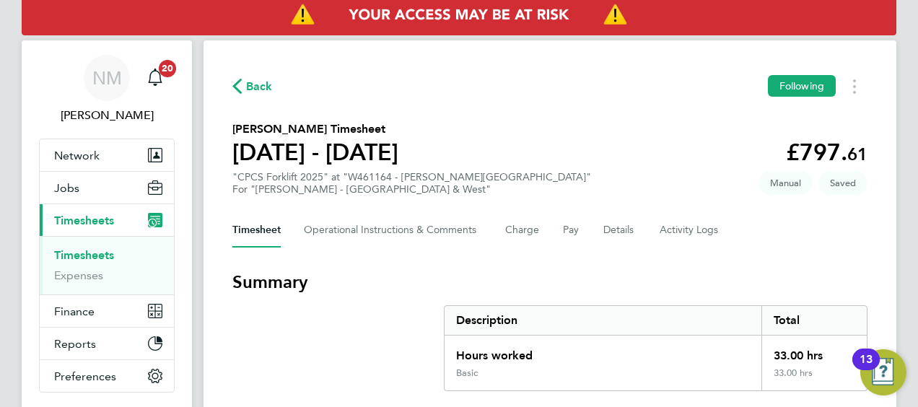
select select "30"
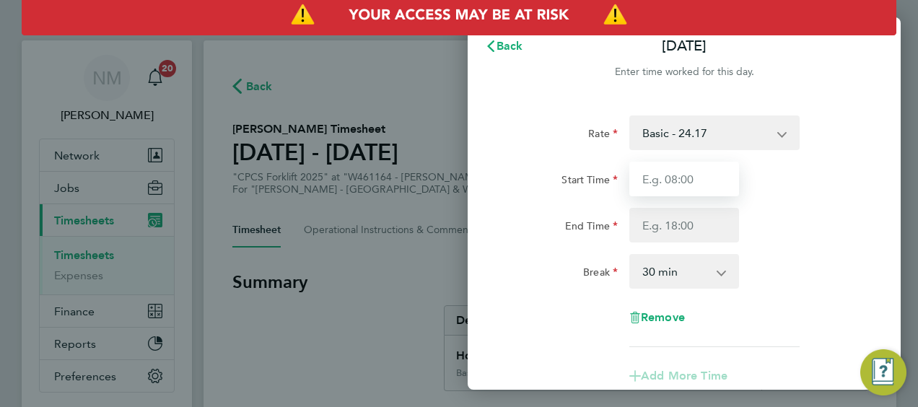
click at [706, 178] on input "Start Time" at bounding box center [685, 179] width 110 height 35
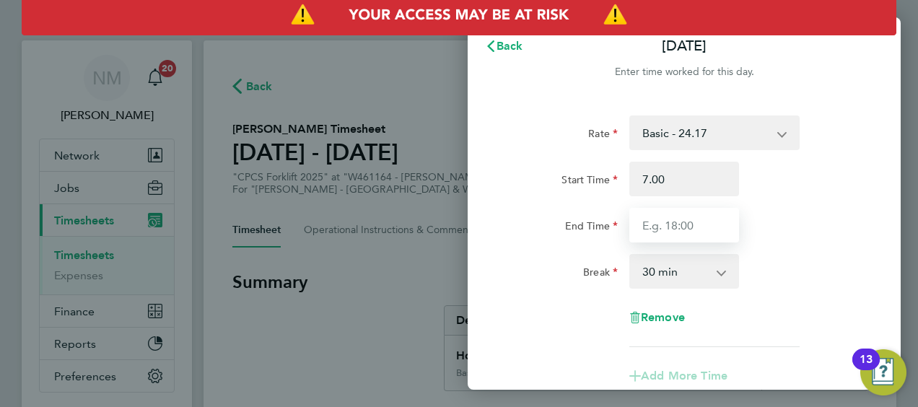
type input "07:00"
click at [659, 215] on input "End Time" at bounding box center [685, 225] width 110 height 35
type input "13:30"
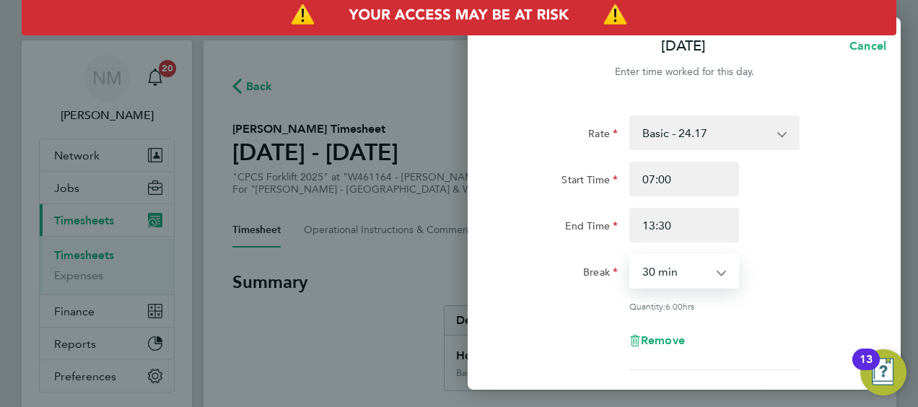
click at [713, 282] on select "0 min 15 min 30 min 45 min 60 min 75 min 90 min" at bounding box center [676, 272] width 90 height 32
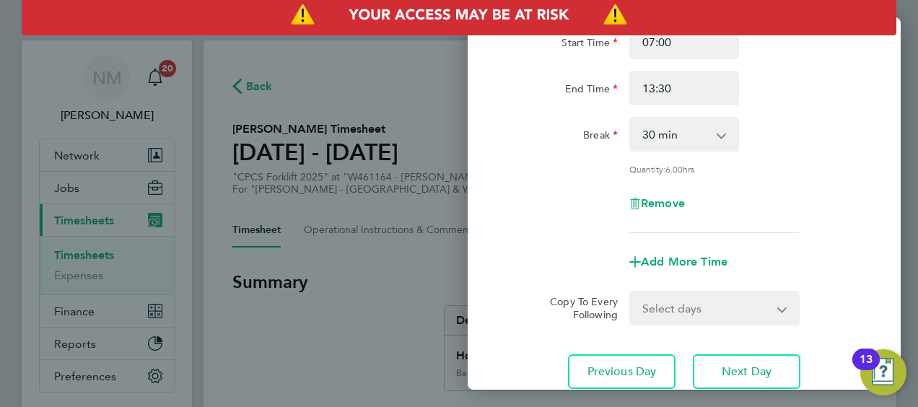
scroll to position [139, 0]
click at [691, 258] on span "Add More Time" at bounding box center [684, 260] width 87 height 14
select select "null"
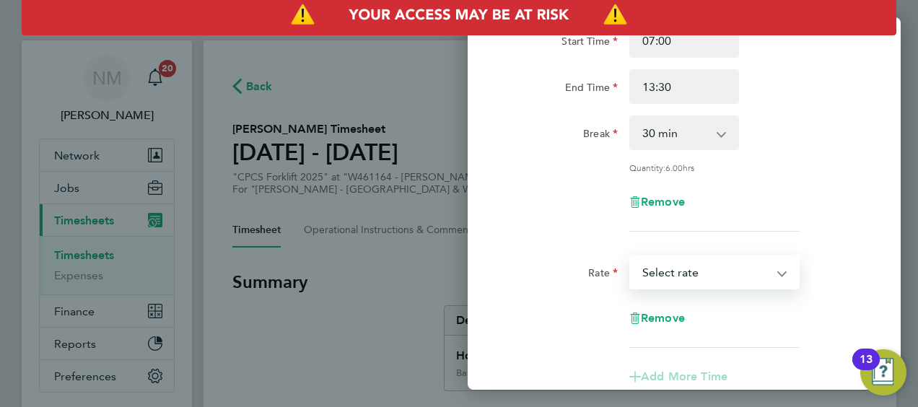
click at [701, 279] on select "Basic - 24.17 Weekday OT 39h+ - 35.11 Sat first 4h - 35.11 Sat after 4h - 46.05…" at bounding box center [706, 272] width 150 height 32
select select "30"
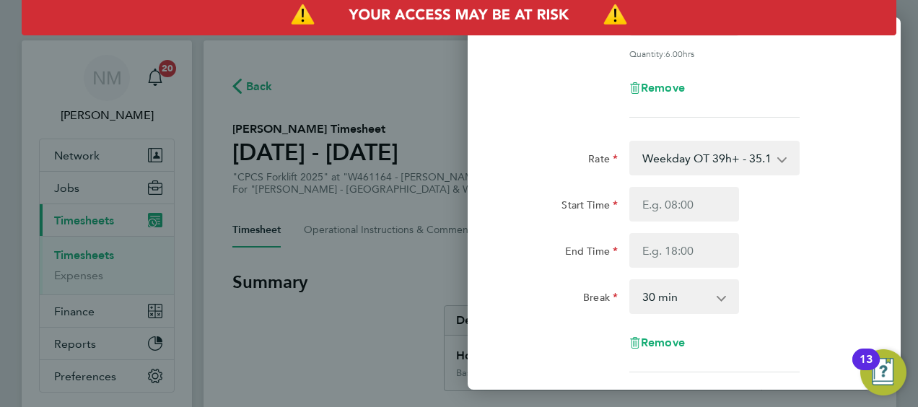
scroll to position [253, 0]
click at [706, 204] on input "Start Time" at bounding box center [685, 203] width 110 height 35
type input "13:30"
click at [667, 258] on input "End Time" at bounding box center [685, 249] width 110 height 35
click at [680, 256] on input "End Time" at bounding box center [685, 249] width 110 height 35
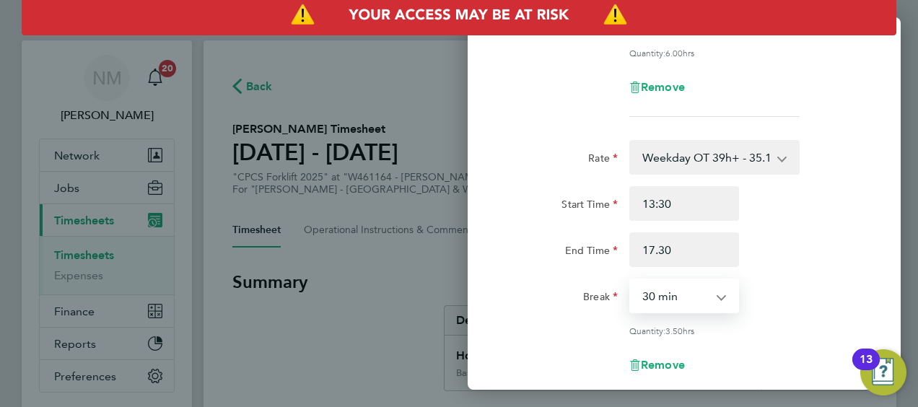
type input "17:30"
click at [684, 303] on select "0 min 15 min 30 min 45 min 60 min 75 min 90 min" at bounding box center [676, 296] width 90 height 32
select select "0"
click at [631, 280] on select "0 min 15 min 30 min 45 min 60 min 75 min 90 min" at bounding box center [676, 296] width 90 height 32
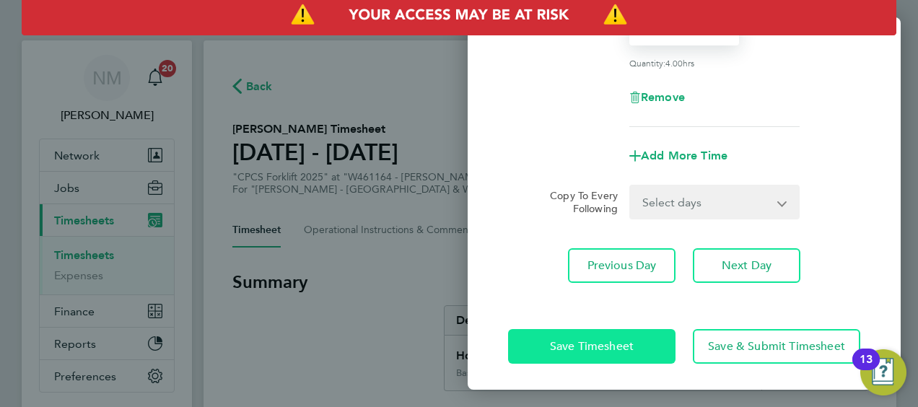
click at [588, 335] on button "Save Timesheet" at bounding box center [591, 346] width 167 height 35
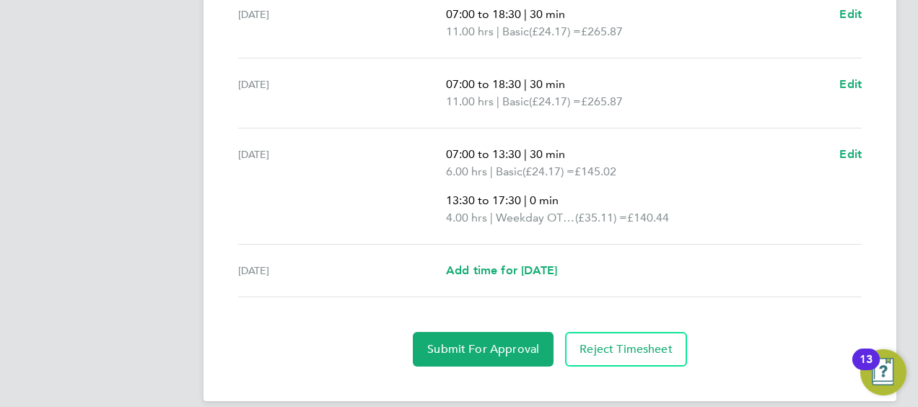
scroll to position [676, 0]
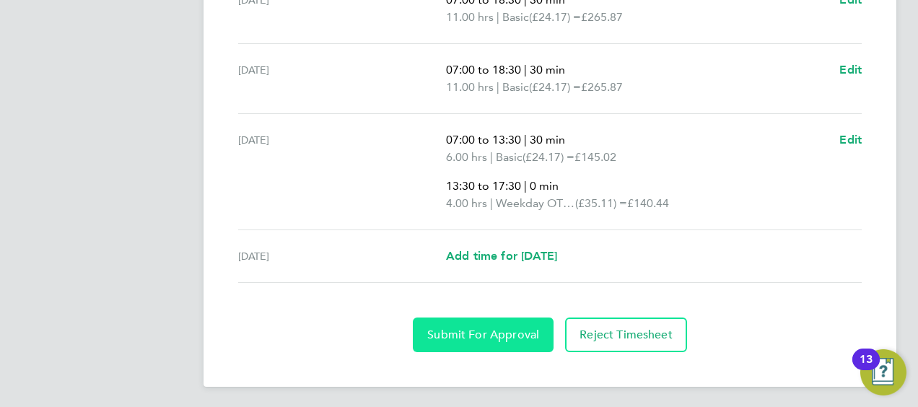
click at [503, 335] on span "Submit For Approval" at bounding box center [483, 335] width 112 height 14
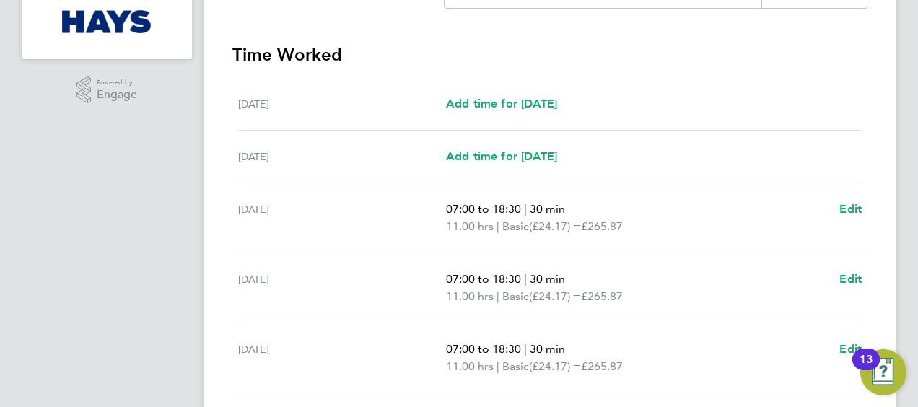
scroll to position [372, 0]
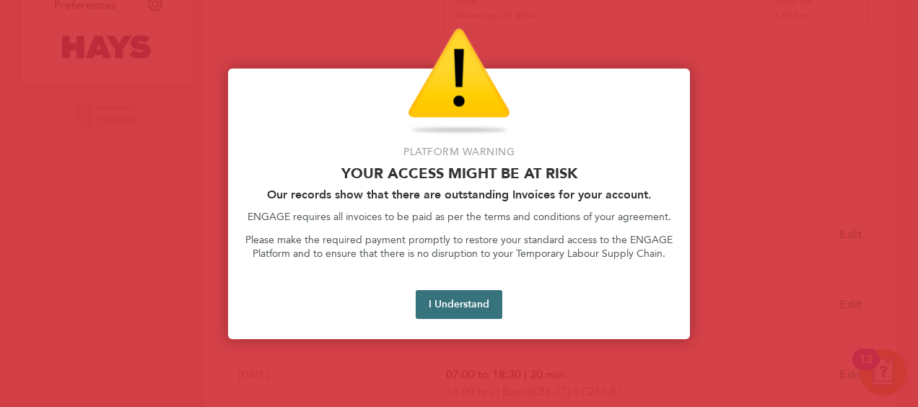
click at [455, 294] on button "I Understand" at bounding box center [459, 304] width 87 height 29
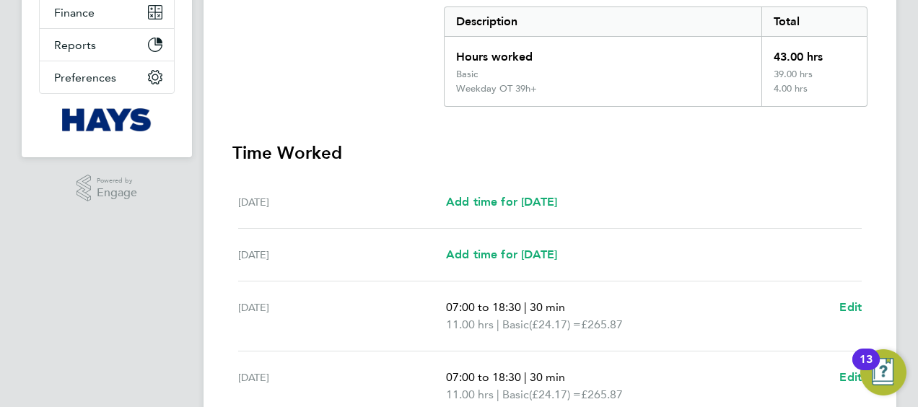
scroll to position [0, 0]
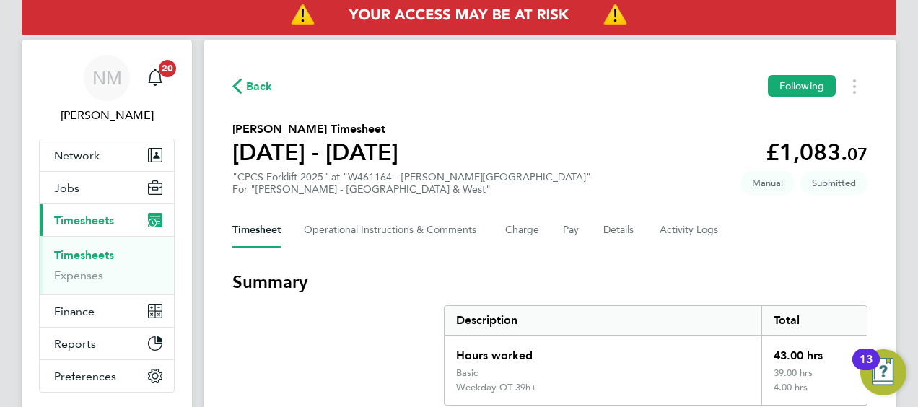
click at [274, 88] on div "Back Following" at bounding box center [549, 86] width 635 height 22
click at [262, 85] on span "Back" at bounding box center [259, 86] width 27 height 17
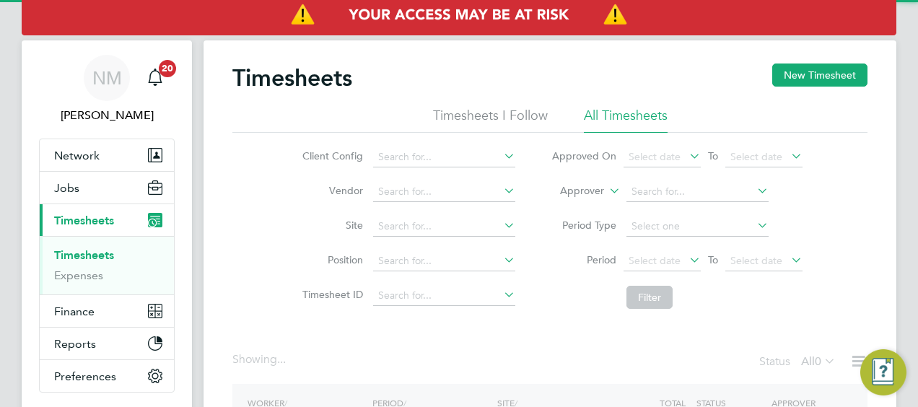
click at [586, 190] on label "Approver" at bounding box center [571, 191] width 65 height 14
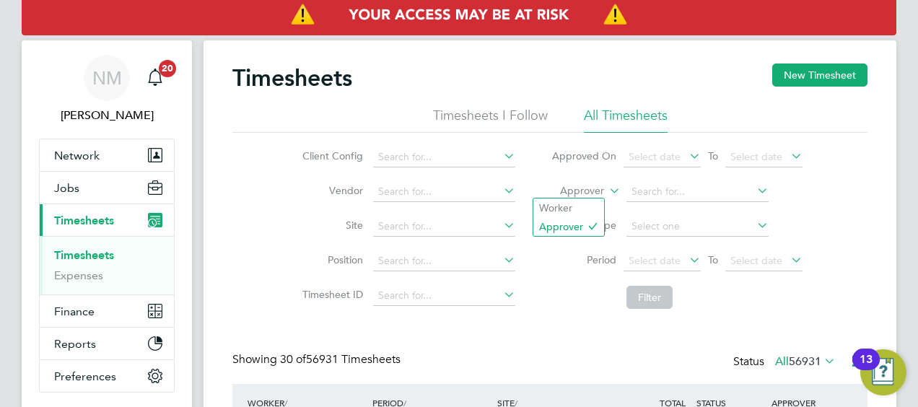
click at [583, 190] on label "Approver" at bounding box center [571, 191] width 65 height 14
click at [576, 204] on li "Worker" at bounding box center [569, 208] width 71 height 19
click at [658, 204] on li "Worker" at bounding box center [677, 192] width 287 height 35
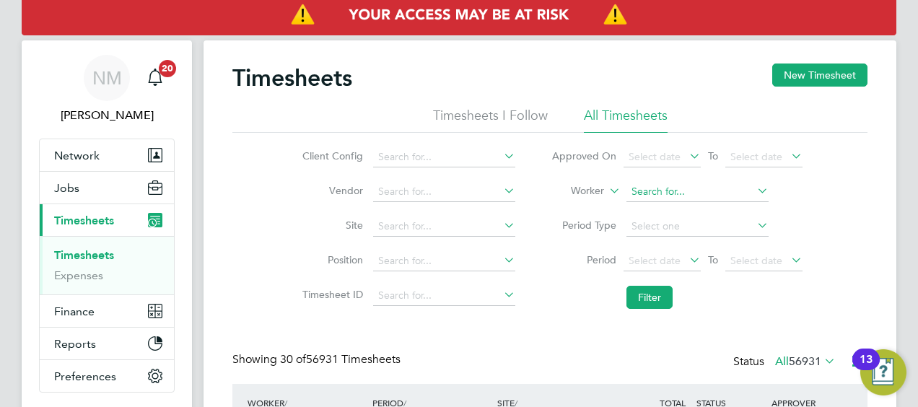
click at [658, 191] on input at bounding box center [698, 192] width 142 height 20
click at [788, 273] on li "Period Select date To Select date" at bounding box center [677, 261] width 287 height 35
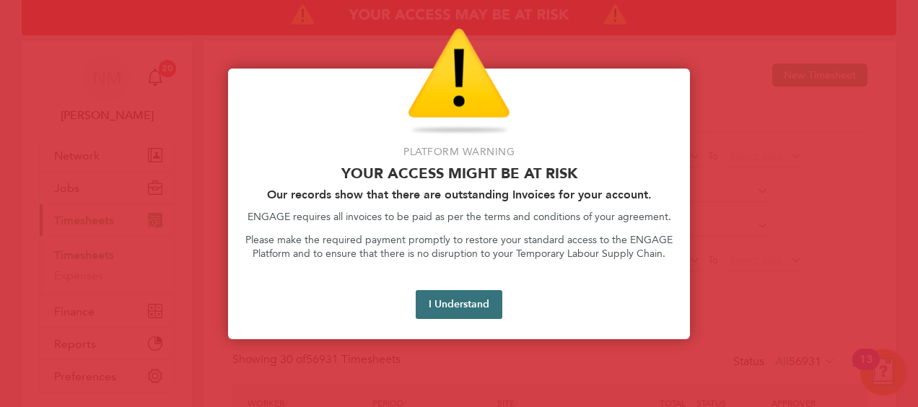
click at [456, 295] on button "I Understand" at bounding box center [459, 304] width 87 height 29
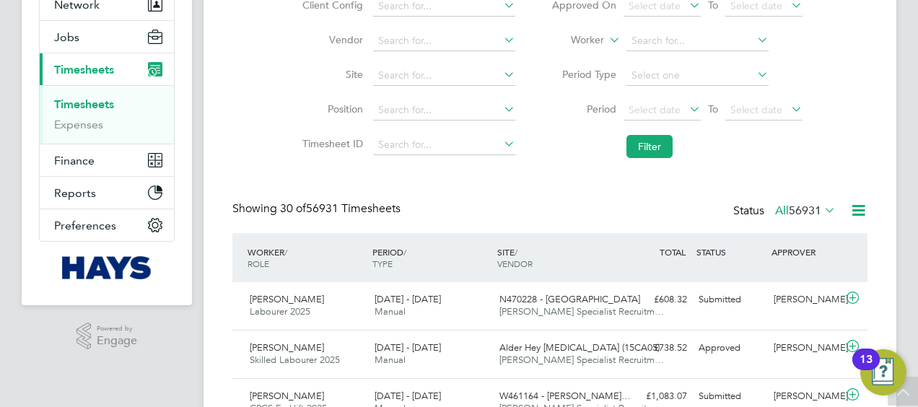
scroll to position [46, 0]
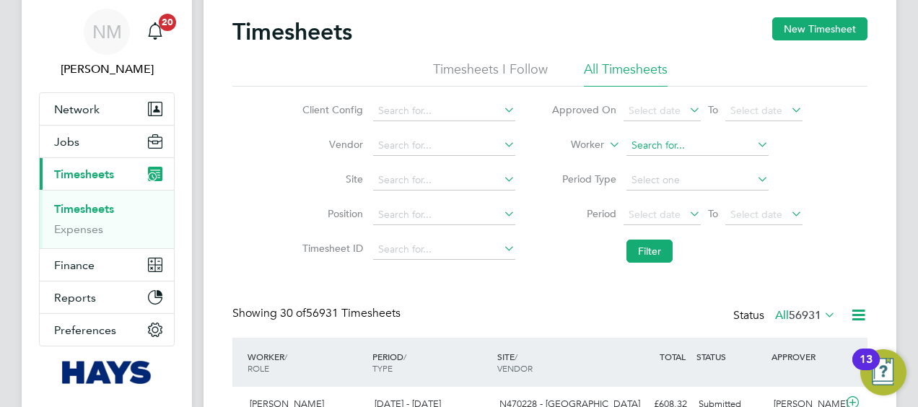
click at [650, 139] on input at bounding box center [698, 146] width 142 height 20
type input "g"
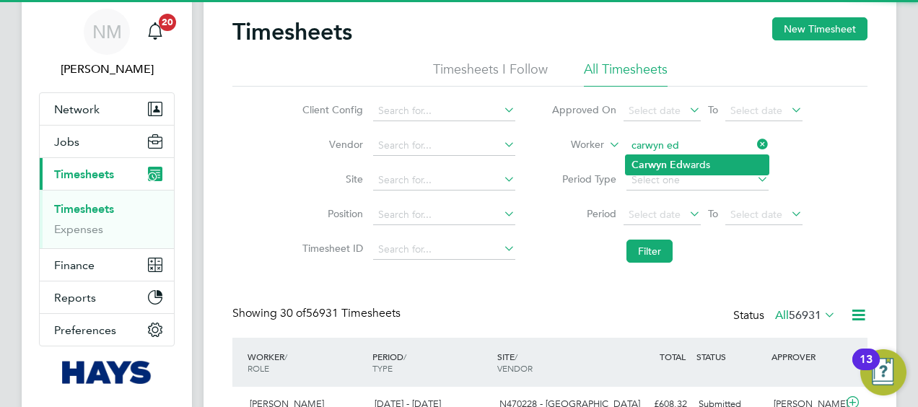
click at [656, 159] on b "Carwyn" at bounding box center [649, 165] width 35 height 12
type input "Carwyn Edwards"
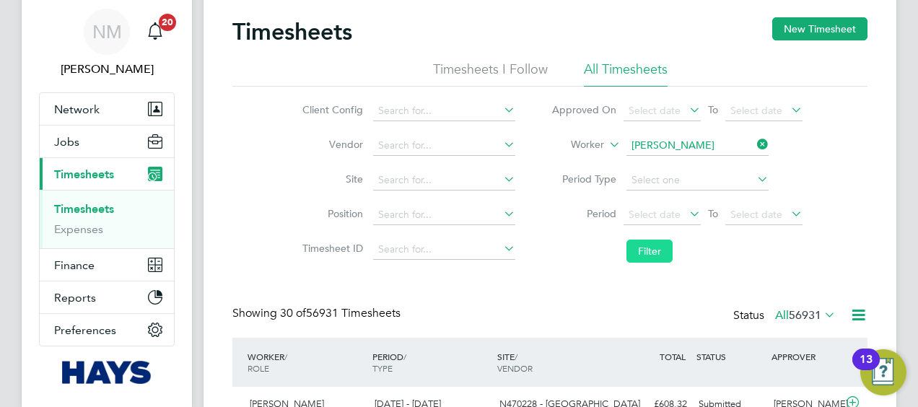
click at [644, 250] on button "Filter" at bounding box center [650, 251] width 46 height 23
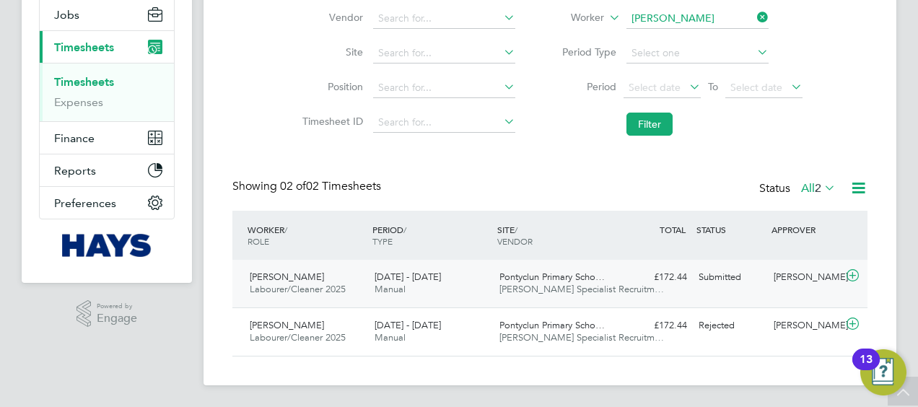
click at [769, 290] on div "Gareth Morgan" at bounding box center [805, 278] width 75 height 24
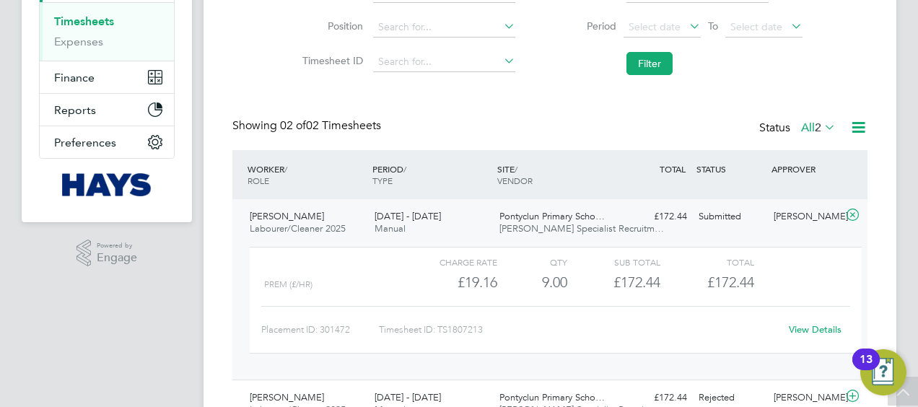
scroll to position [238, 0]
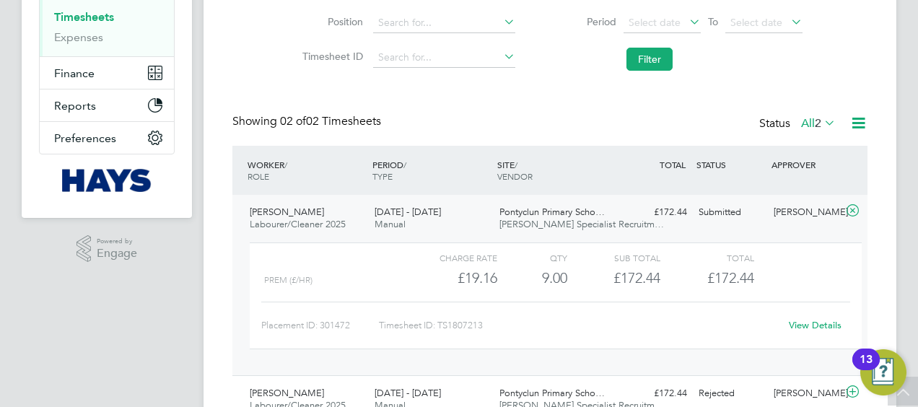
click at [807, 323] on link "View Details" at bounding box center [815, 325] width 53 height 12
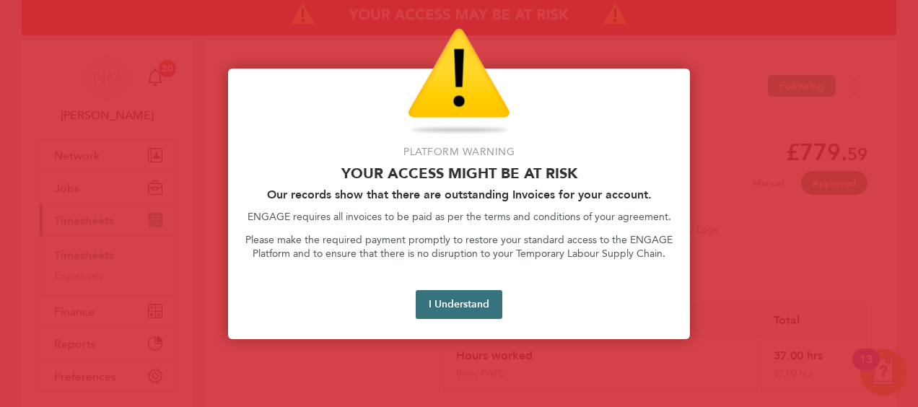
click at [442, 292] on button "I Understand" at bounding box center [459, 304] width 87 height 29
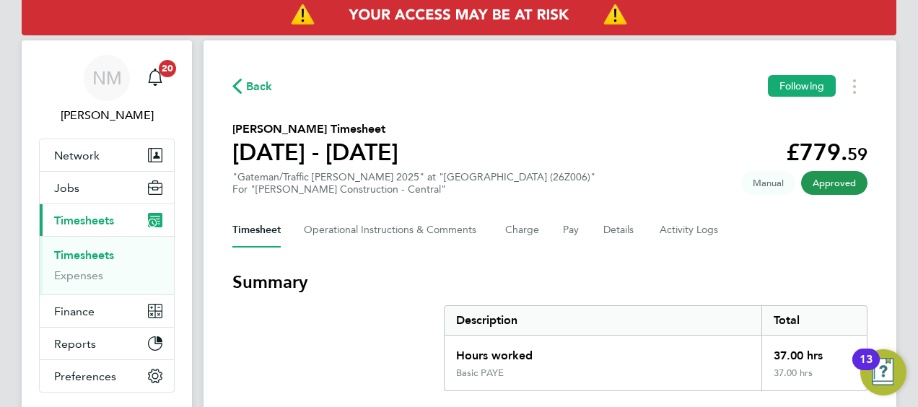
click at [254, 85] on span "Back" at bounding box center [259, 86] width 27 height 17
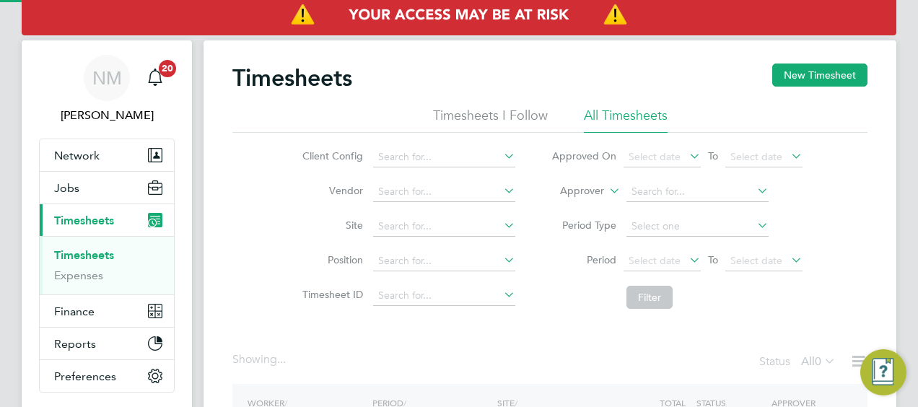
click at [600, 188] on label "Approver" at bounding box center [571, 191] width 65 height 14
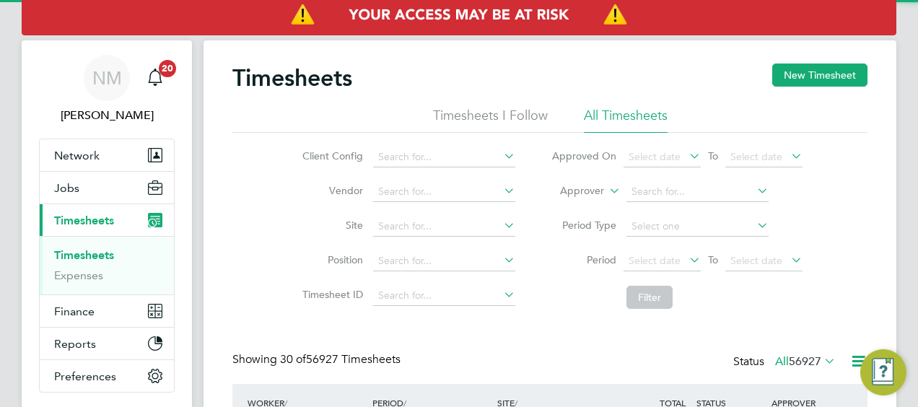
click at [588, 191] on label "Approver" at bounding box center [571, 191] width 65 height 14
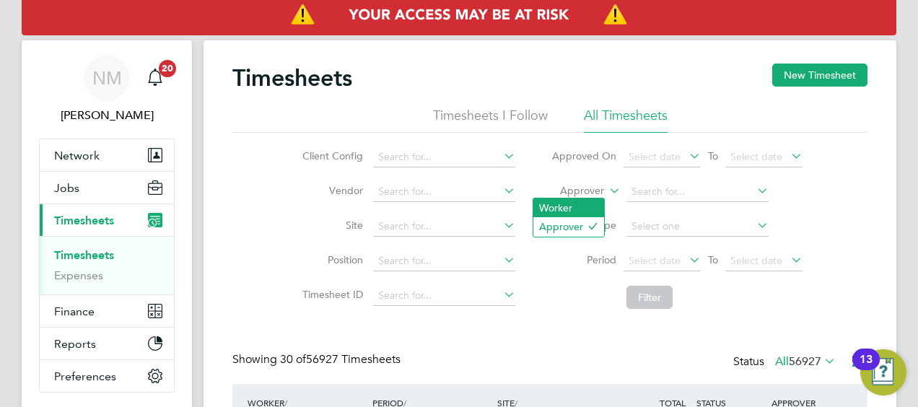
click at [579, 202] on li "Worker" at bounding box center [569, 208] width 71 height 19
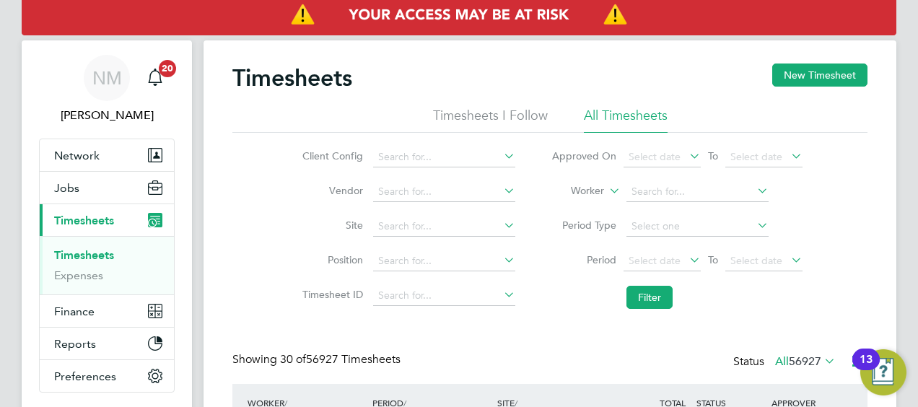
click at [622, 196] on li "Worker" at bounding box center [677, 192] width 287 height 35
click at [632, 195] on input at bounding box center [698, 192] width 142 height 20
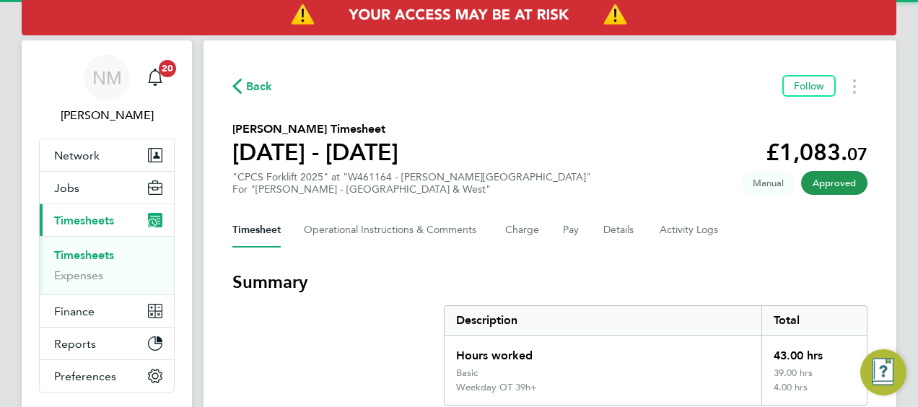
click at [654, 234] on div "Timesheet Operational Instructions & Comments Charge Pay Details Activity Logs" at bounding box center [549, 230] width 635 height 35
click at [661, 234] on Logs-tab "Activity Logs" at bounding box center [690, 230] width 61 height 35
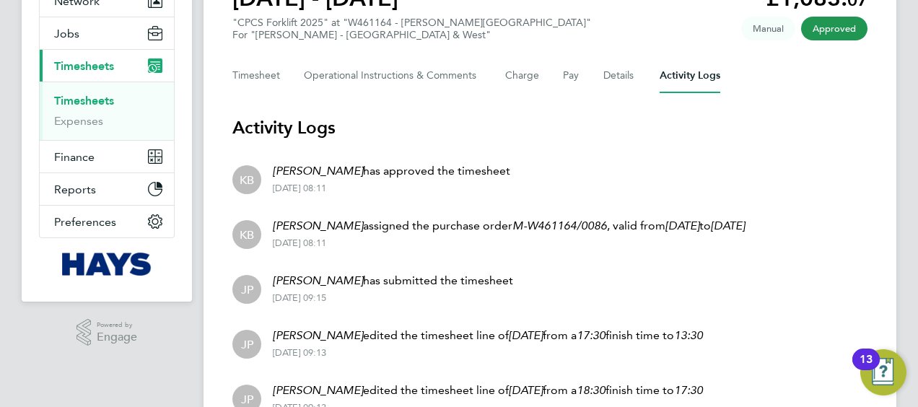
scroll to position [153, 0]
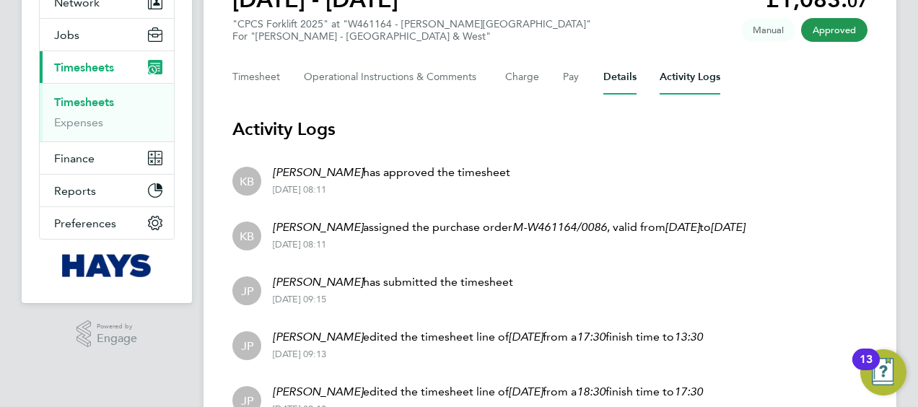
click at [630, 80] on button "Details" at bounding box center [620, 77] width 33 height 35
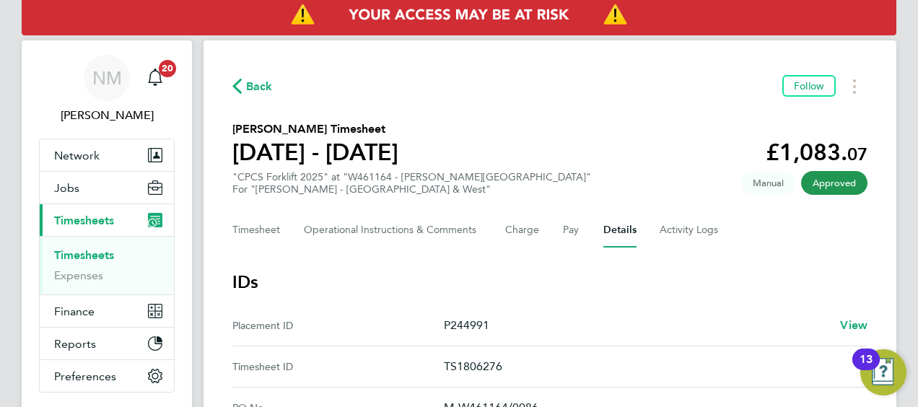
click at [558, 234] on div "Timesheet Operational Instructions & Comments Charge Pay Details Activity Logs" at bounding box center [549, 230] width 635 height 35
click at [560, 237] on div "Timesheet Operational Instructions & Comments Charge Pay Details Activity Logs" at bounding box center [549, 230] width 635 height 35
click at [563, 237] on button "Pay" at bounding box center [571, 230] width 17 height 35
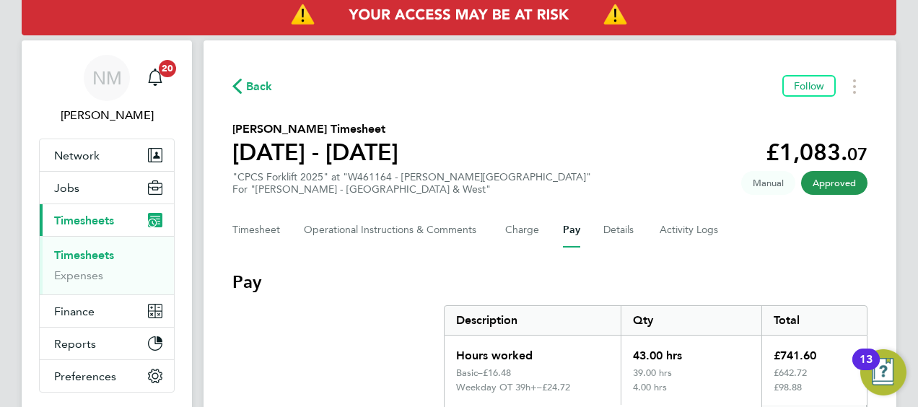
scroll to position [109, 0]
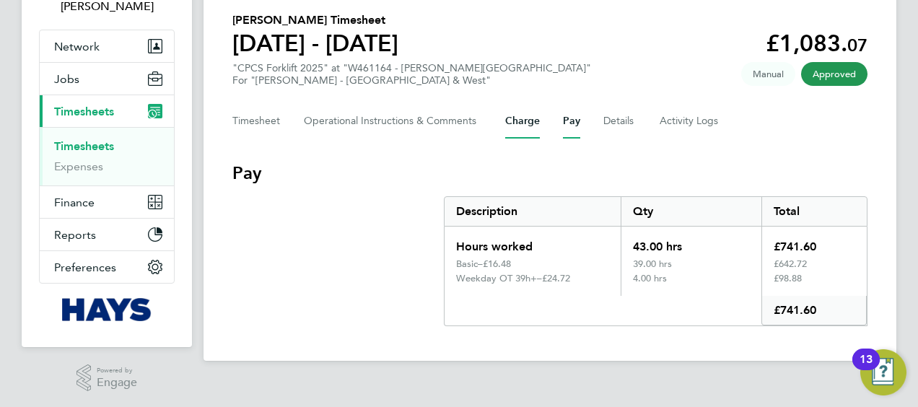
click at [511, 129] on button "Charge" at bounding box center [522, 121] width 35 height 35
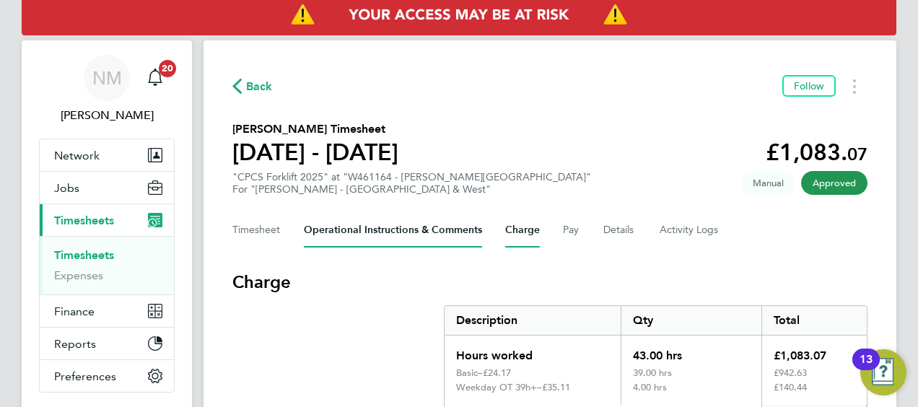
click at [453, 247] on Comments-tab "Operational Instructions & Comments" at bounding box center [393, 230] width 178 height 35
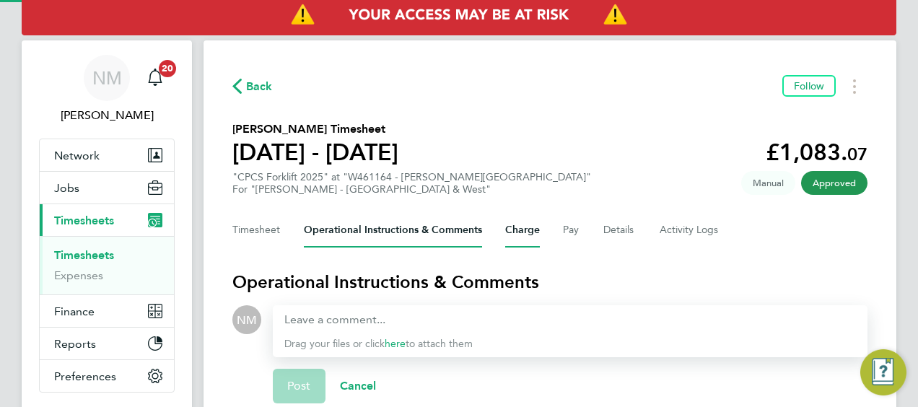
click at [525, 228] on button "Charge" at bounding box center [522, 230] width 35 height 35
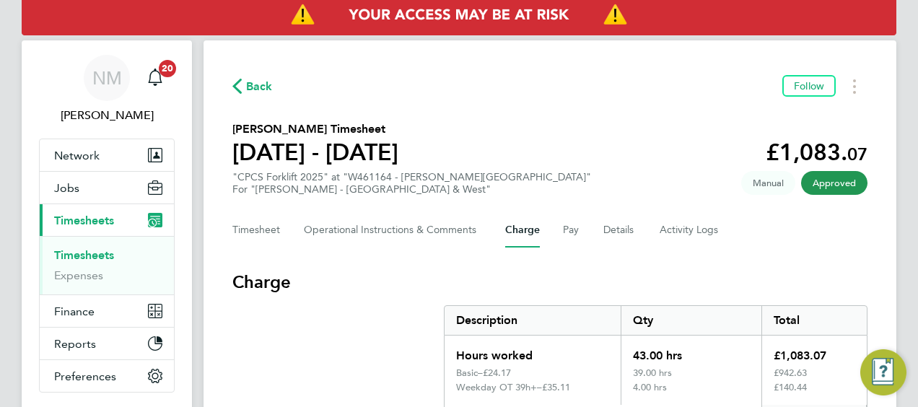
scroll to position [109, 0]
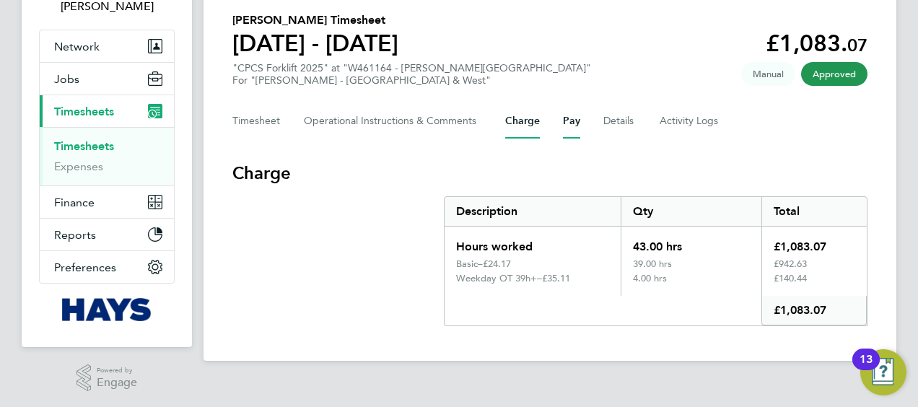
click at [564, 123] on button "Pay" at bounding box center [571, 121] width 17 height 35
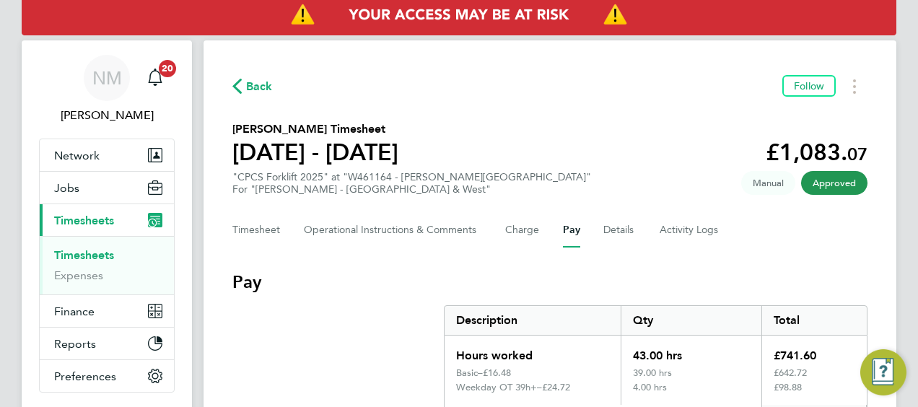
scroll to position [109, 0]
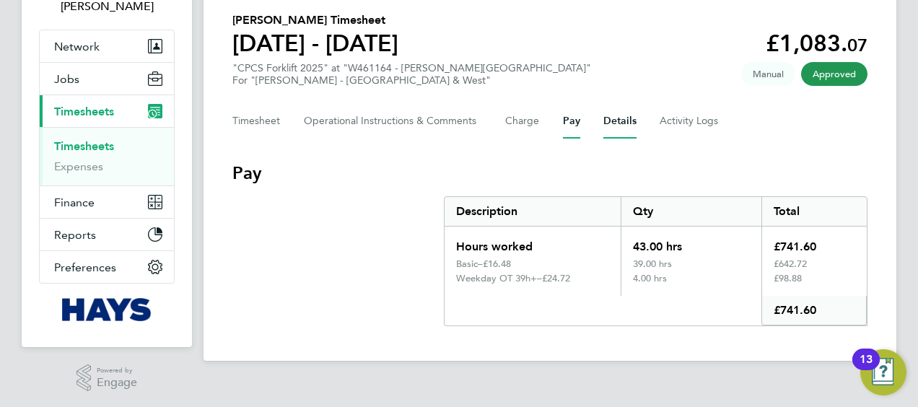
click at [608, 120] on button "Details" at bounding box center [620, 121] width 33 height 35
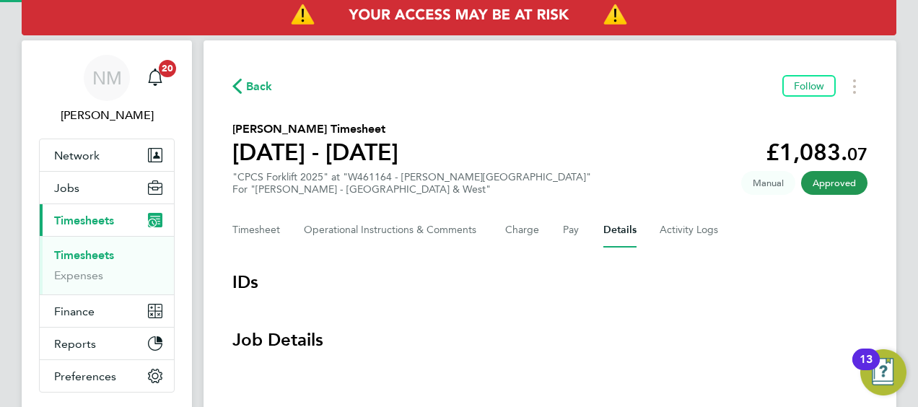
scroll to position [109, 0]
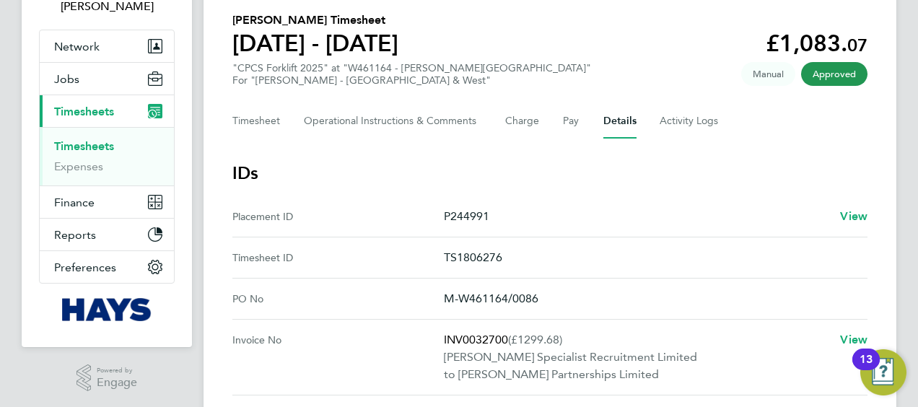
click at [284, 122] on div "Timesheet Operational Instructions & Comments Charge Pay Details Activity Logs" at bounding box center [549, 121] width 635 height 35
click at [266, 123] on button "Timesheet" at bounding box center [256, 121] width 48 height 35
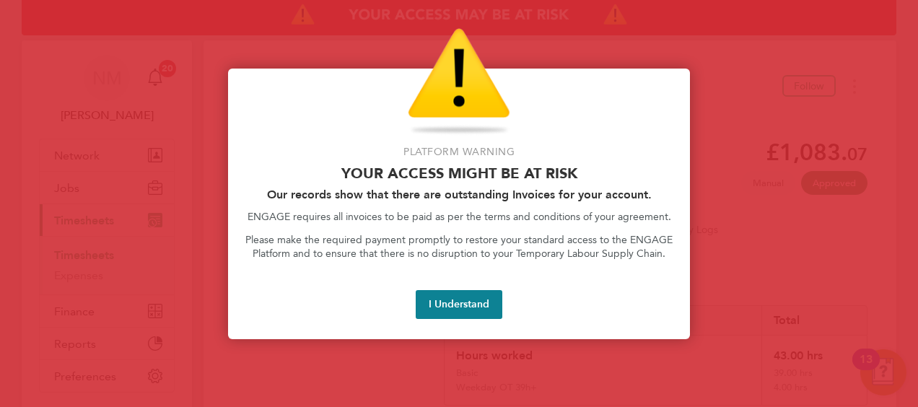
scroll to position [150, 0]
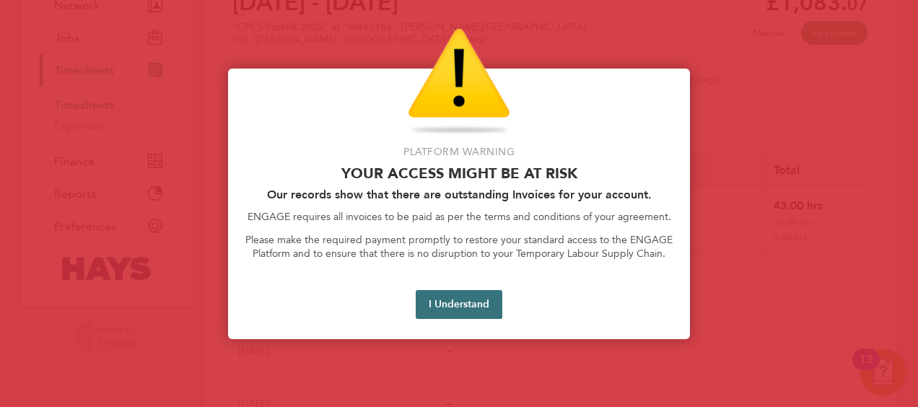
click at [465, 295] on button "I Understand" at bounding box center [459, 304] width 87 height 29
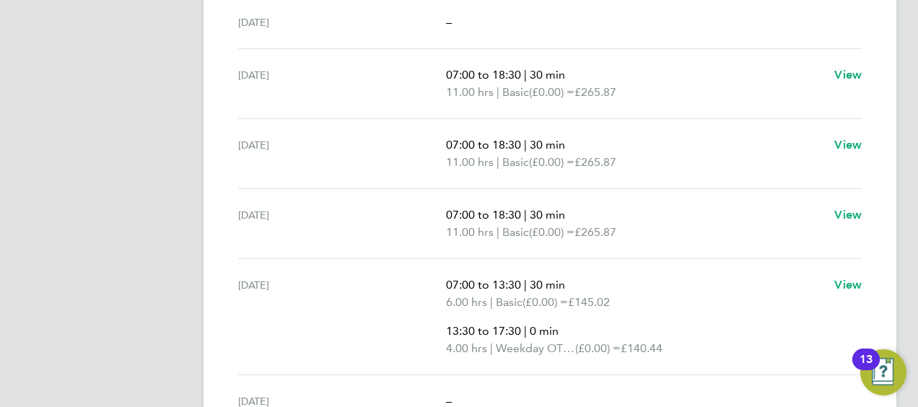
scroll to position [536, 0]
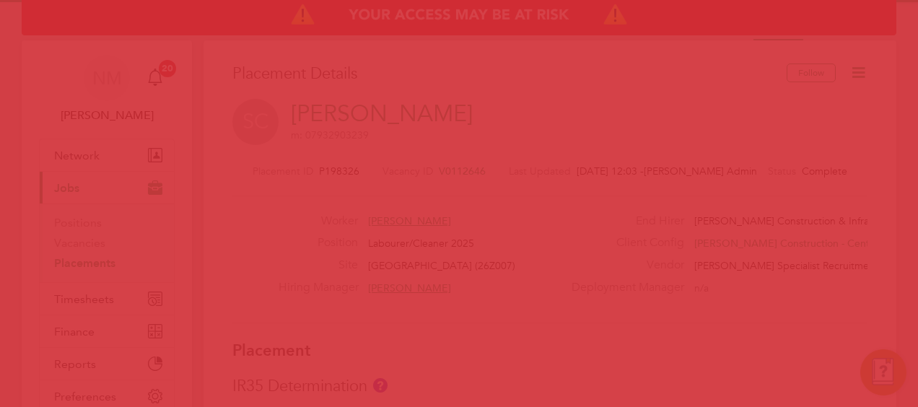
click at [90, 294] on div at bounding box center [459, 203] width 918 height 407
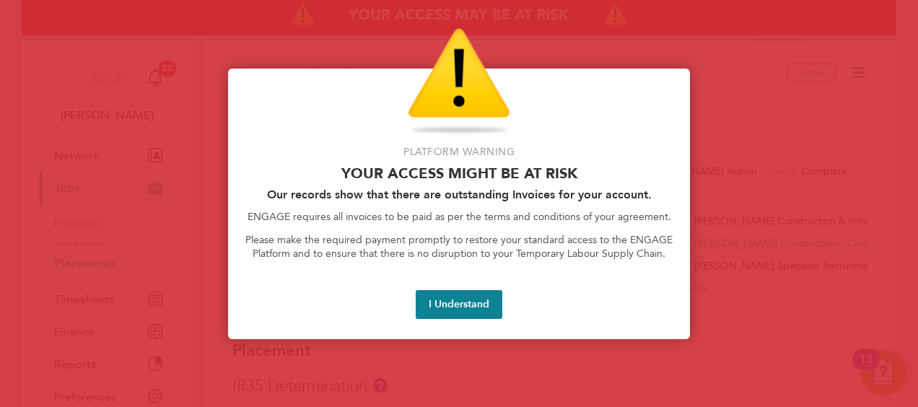
click at [414, 304] on div "I Understand" at bounding box center [458, 304] width 427 height 29
click at [439, 297] on button "I Understand" at bounding box center [459, 304] width 87 height 29
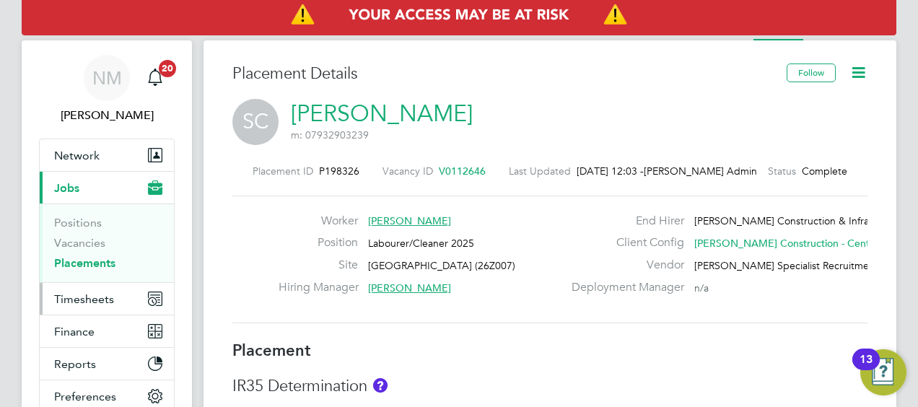
click at [137, 292] on button "Timesheets" at bounding box center [107, 299] width 134 height 32
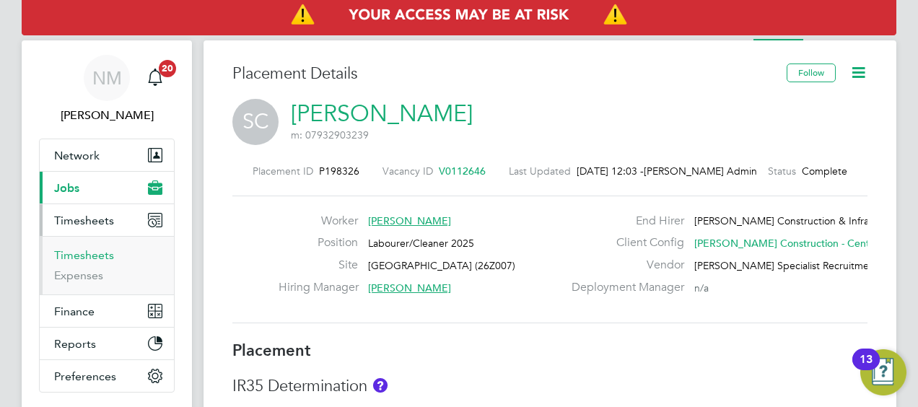
click at [74, 252] on link "Timesheets" at bounding box center [84, 255] width 60 height 14
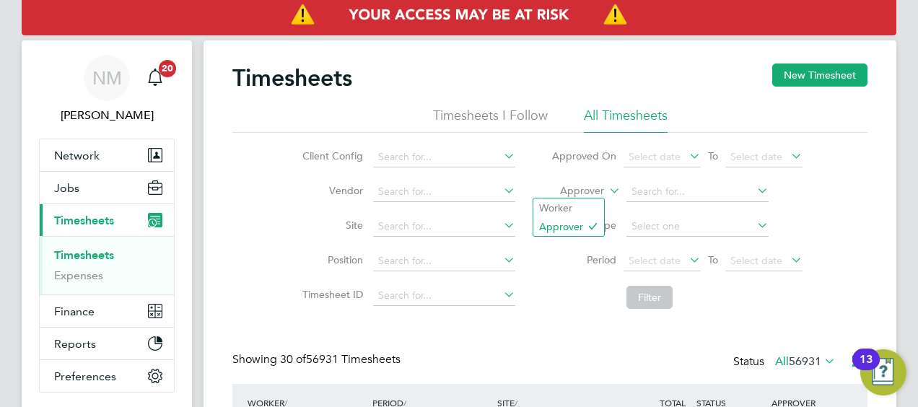
click at [596, 190] on label "Approver" at bounding box center [571, 191] width 65 height 14
click at [580, 204] on li "Worker" at bounding box center [569, 208] width 71 height 19
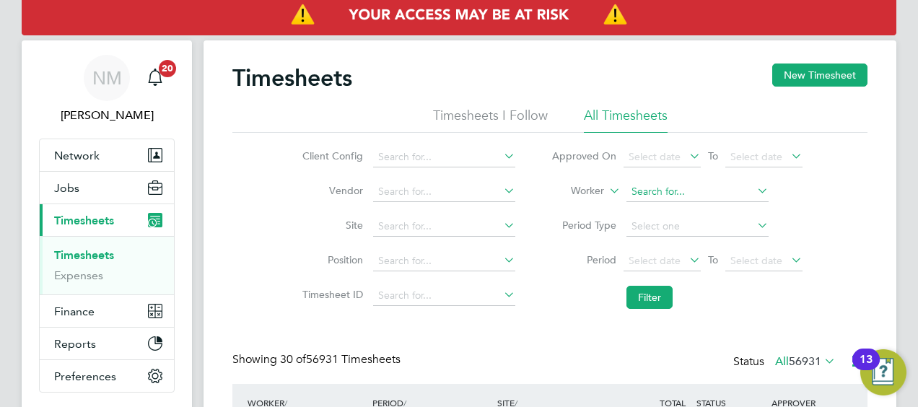
click at [640, 189] on input at bounding box center [698, 192] width 142 height 20
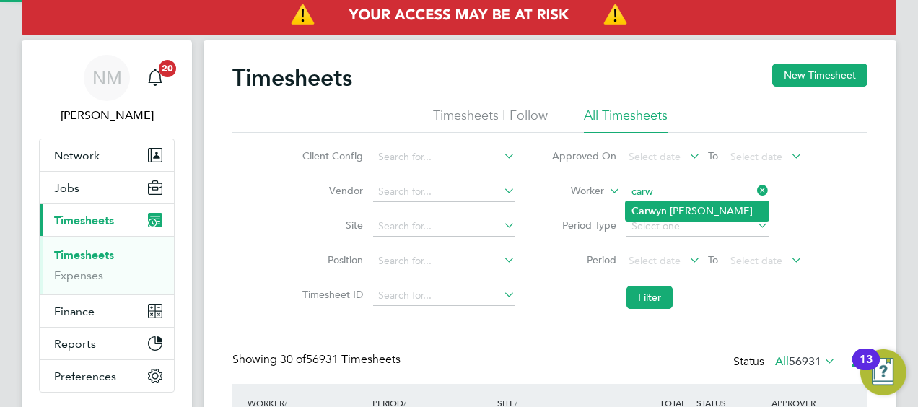
click at [679, 212] on li "Carw yn Edwards" at bounding box center [697, 210] width 143 height 19
type input "Carwyn Edwards"
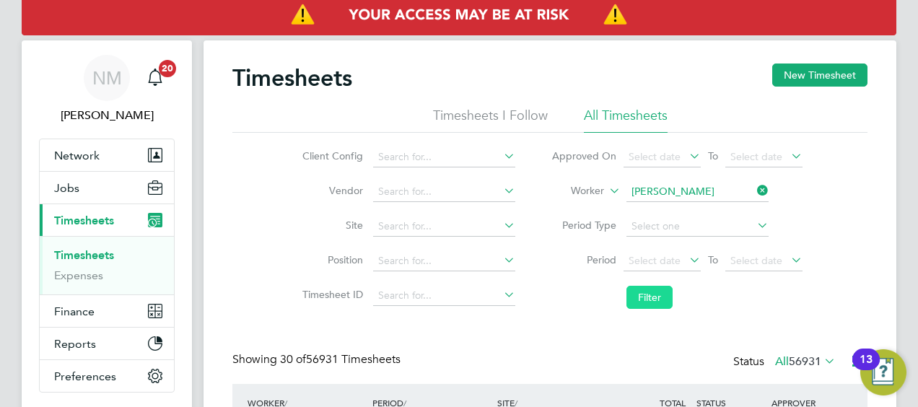
click at [644, 302] on button "Filter" at bounding box center [650, 297] width 46 height 23
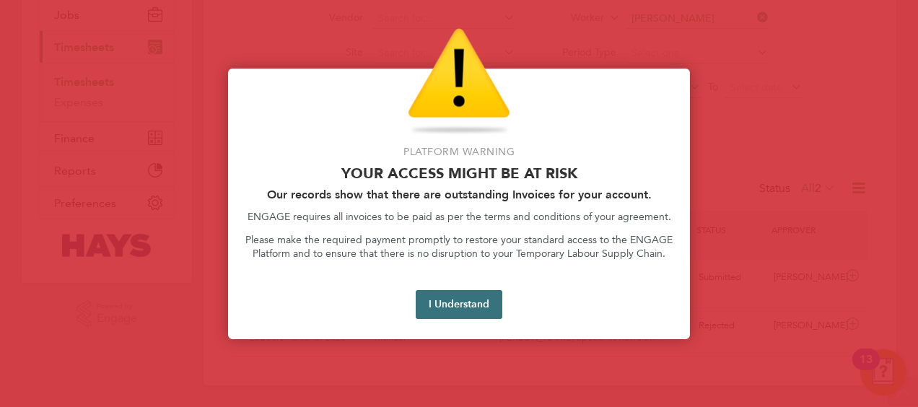
click at [479, 299] on button "I Understand" at bounding box center [459, 304] width 87 height 29
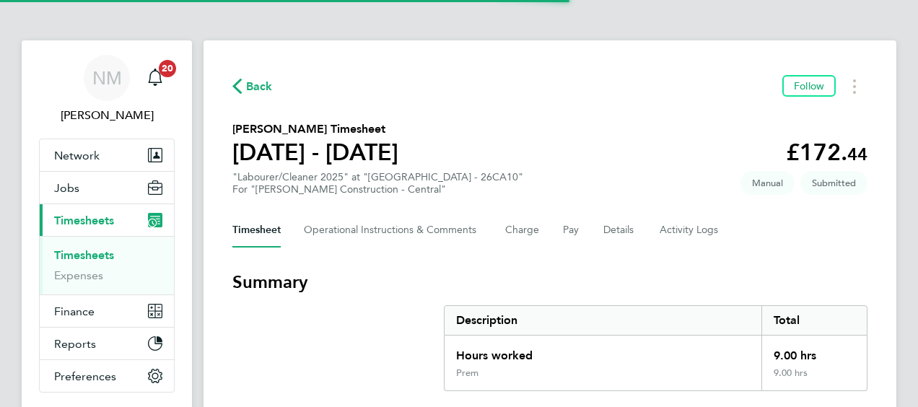
scroll to position [249, 0]
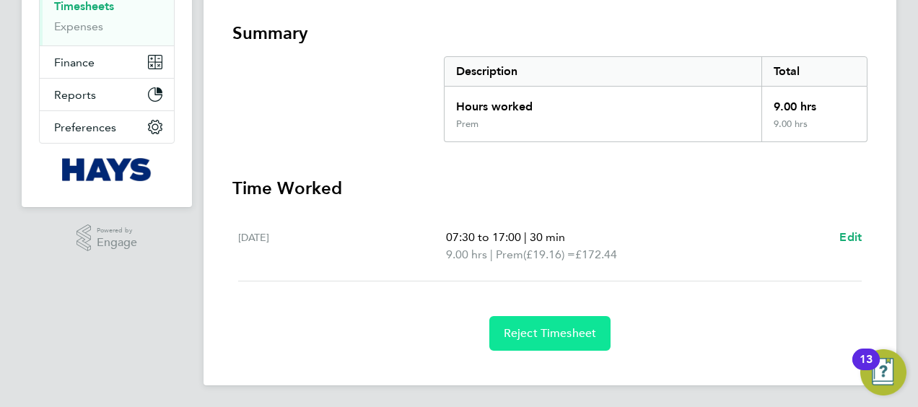
click at [539, 340] on button "Reject Timesheet" at bounding box center [550, 333] width 122 height 35
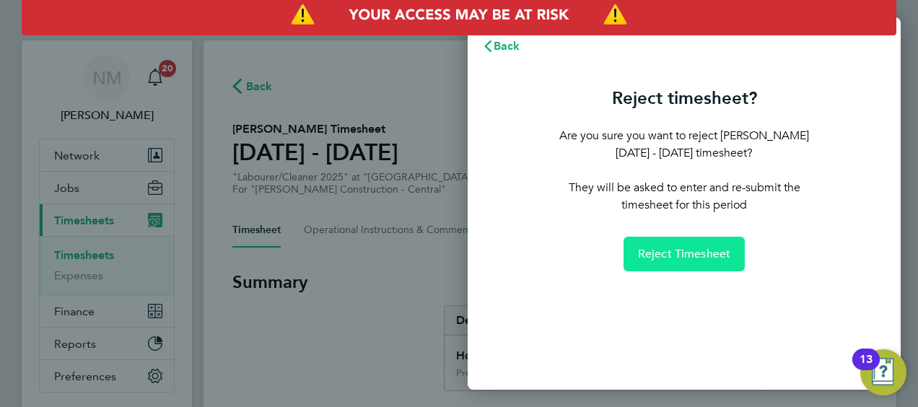
click at [697, 251] on span "Reject Timesheet" at bounding box center [684, 254] width 93 height 14
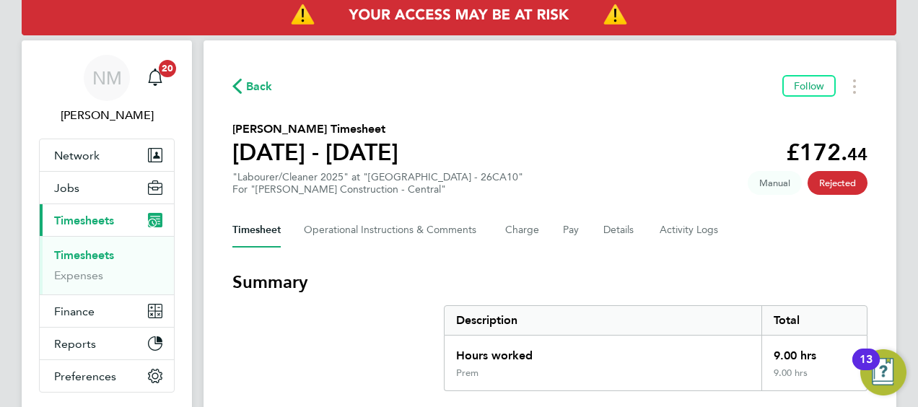
click at [248, 86] on span "Back" at bounding box center [259, 86] width 27 height 17
